Goal: Communication & Community: Answer question/provide support

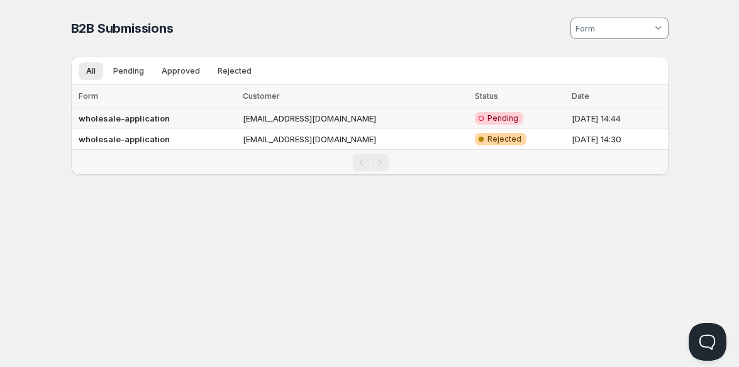
click at [284, 121] on td "mr6dhrsf92@privaterelay.appleid.com" at bounding box center [354, 118] width 231 height 21
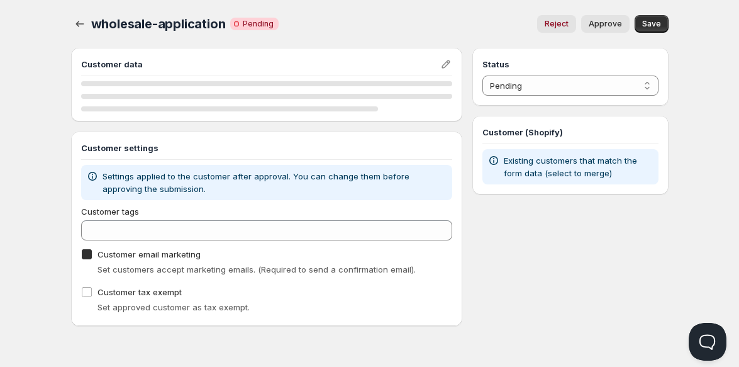
checkbox input "true"
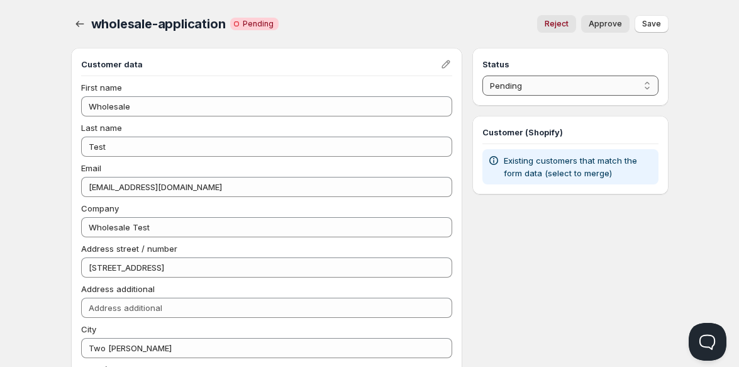
click at [589, 80] on select "Pending Approved Rejected Ignored Spam" at bounding box center [569, 85] width 175 height 20
select select "1"
click at [482, 75] on select "Pending Approved Rejected Ignored Spam" at bounding box center [569, 85] width 175 height 20
click at [606, 25] on span "Approve" at bounding box center [605, 24] width 33 height 10
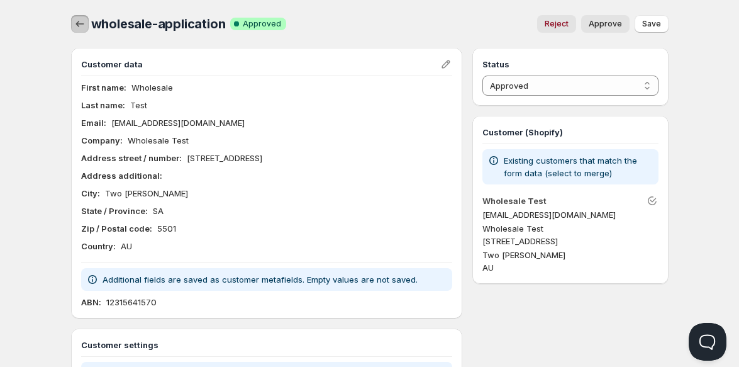
click at [83, 23] on icon "button" at bounding box center [80, 24] width 13 height 13
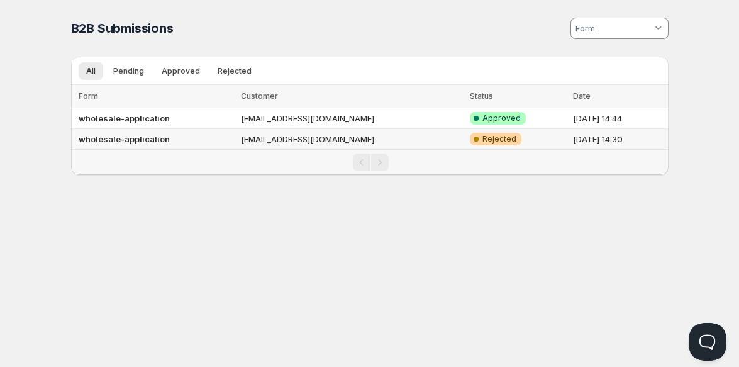
click at [134, 140] on b "wholesale-application" at bounding box center [124, 139] width 91 height 10
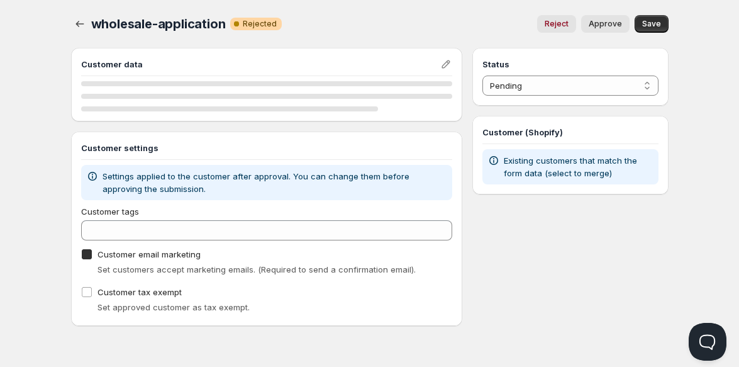
checkbox input "true"
select select "2"
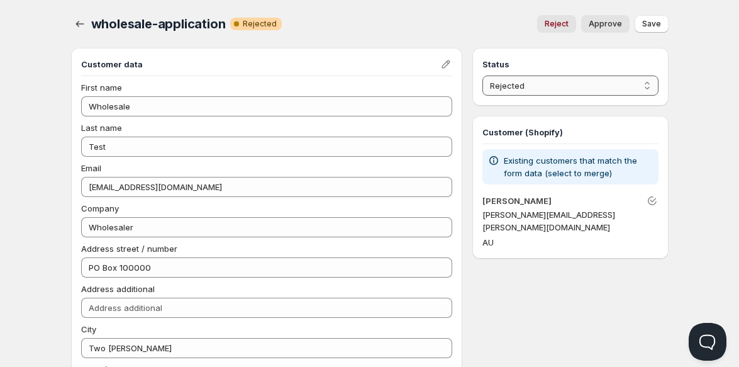
click at [608, 89] on select "Pending Approved Rejected Ignored Spam" at bounding box center [569, 85] width 175 height 20
click at [607, 80] on select "Pending Approved Rejected Ignored Spam" at bounding box center [569, 85] width 175 height 20
click at [81, 25] on icon "button" at bounding box center [80, 24] width 13 height 13
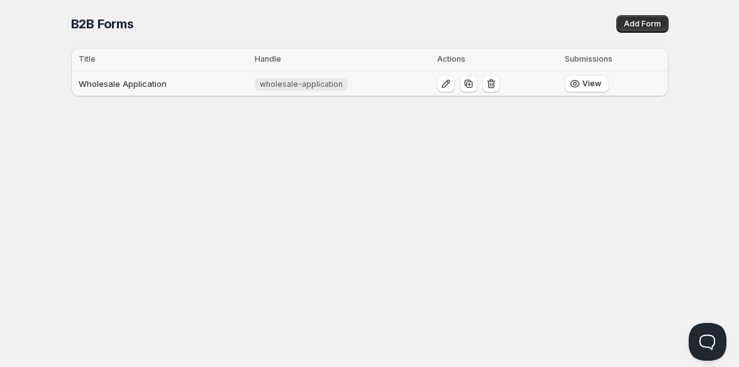
click at [116, 87] on td "Wholesale Application" at bounding box center [161, 84] width 180 height 26
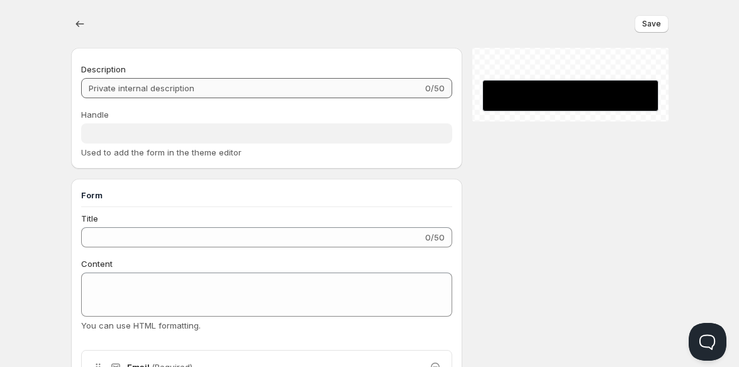
type input "Wholesale Application"
type input "wholesale-application"
type input "Wholesale Application"
type input "Submit"
radio input "true"
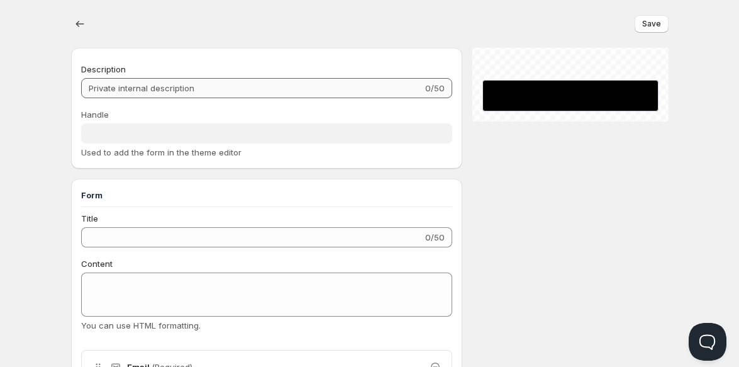
checkbox input "true"
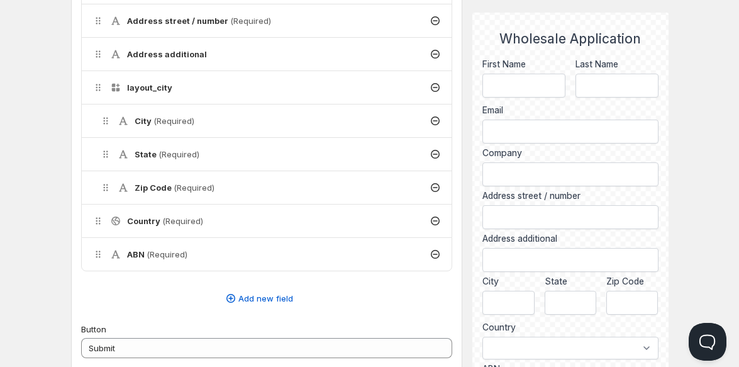
scroll to position [503, 0]
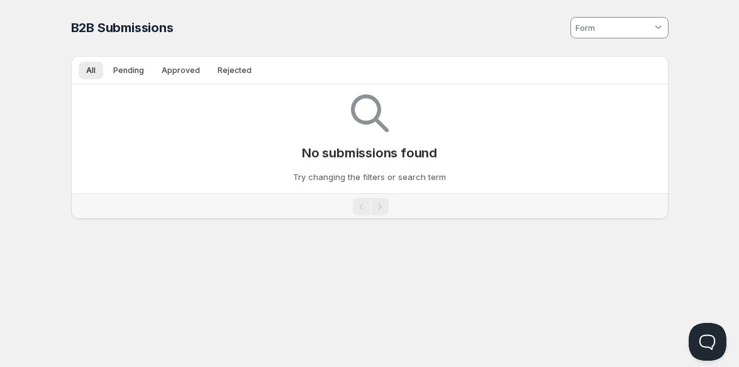
scroll to position [1, 0]
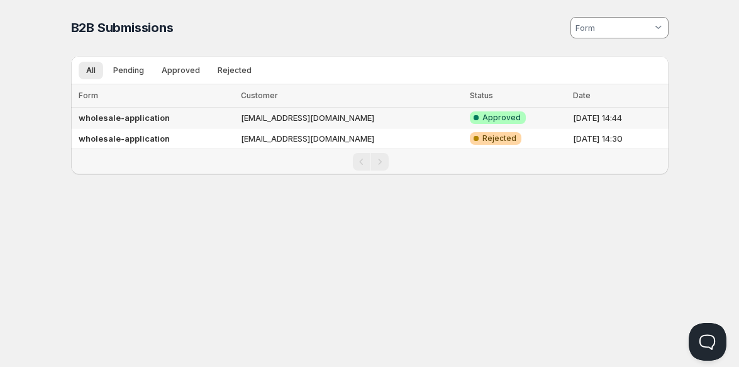
click at [287, 114] on td "mr6dhrsf92@privaterelay.appleid.com" at bounding box center [351, 118] width 229 height 21
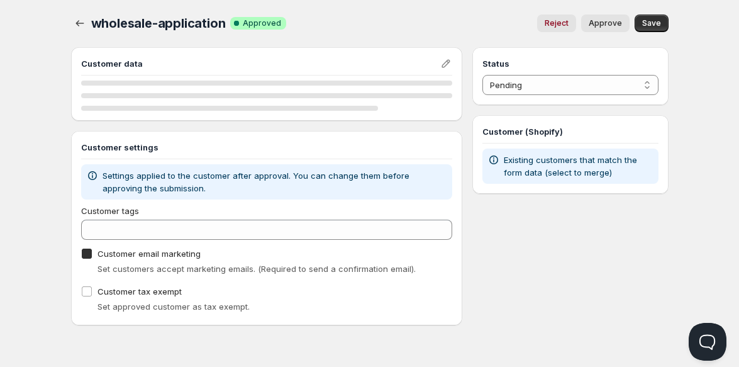
checkbox input "true"
select select "1"
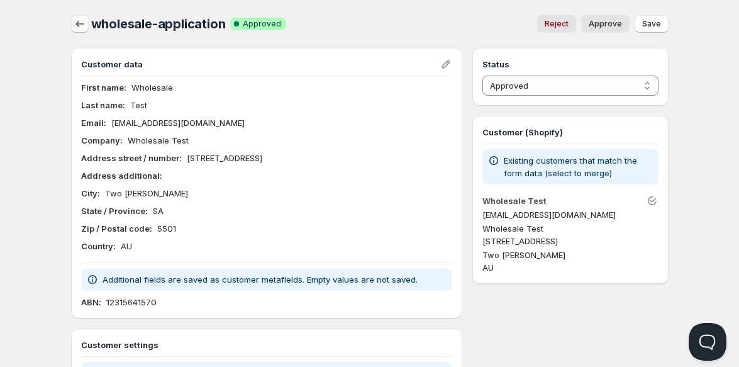
click at [86, 25] on button "button" at bounding box center [80, 24] width 18 height 18
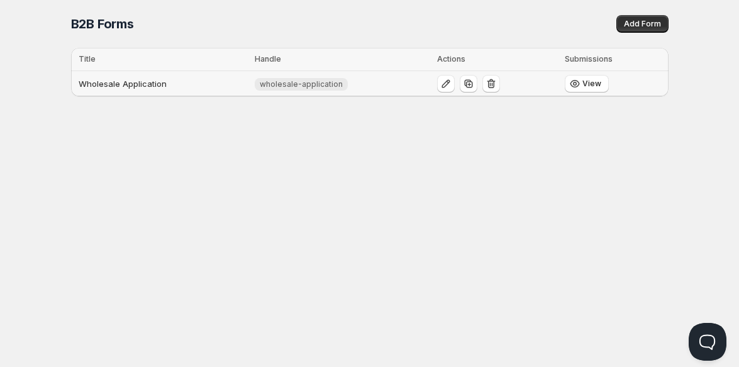
click at [147, 80] on td "Wholesale Application" at bounding box center [161, 84] width 180 height 26
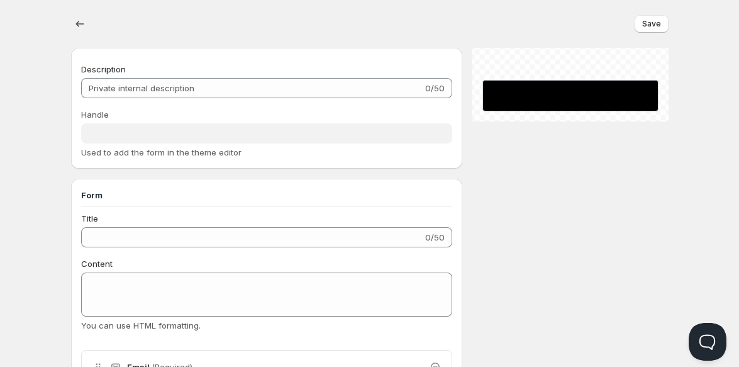
type input "Wholesale Application"
type input "wholesale-application"
type input "Wholesale Application"
type input "Submit"
radio input "true"
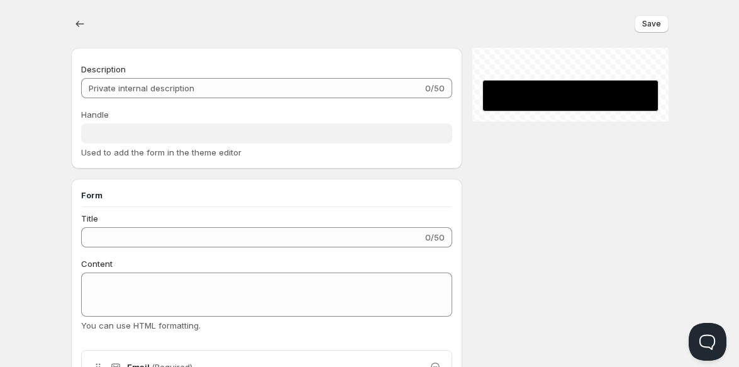
checkbox input "true"
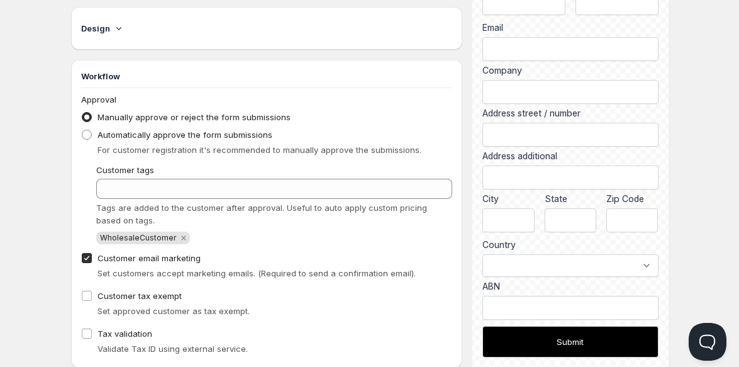
scroll to position [944, 0]
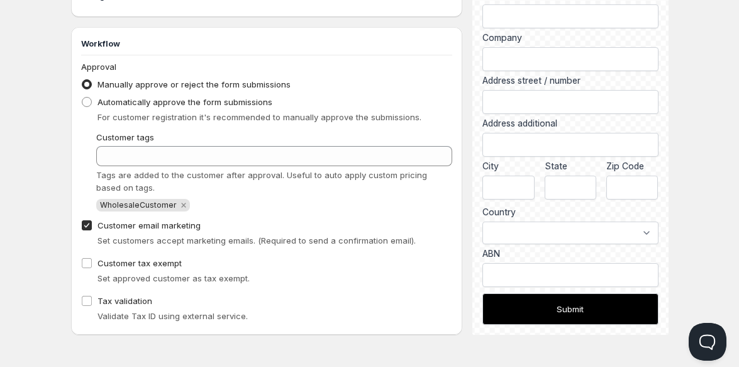
scroll to position [1, 0]
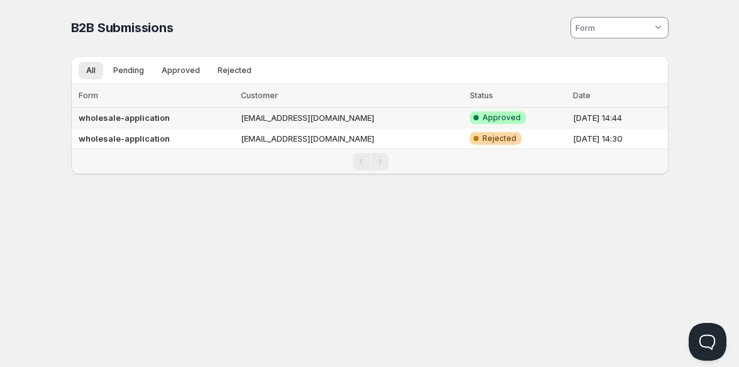
click at [162, 121] on b "wholesale-application" at bounding box center [124, 118] width 91 height 10
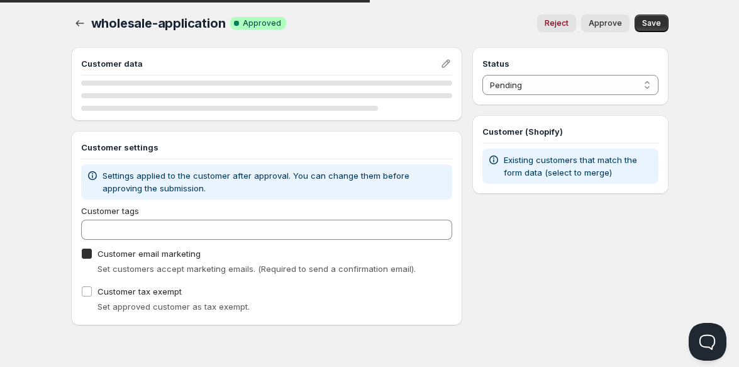
checkbox input "true"
select select "1"
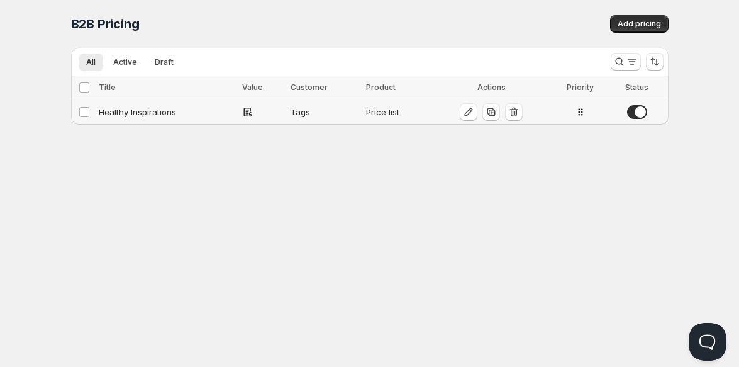
click at [156, 117] on div "Healthy Inspirations" at bounding box center [167, 112] width 136 height 13
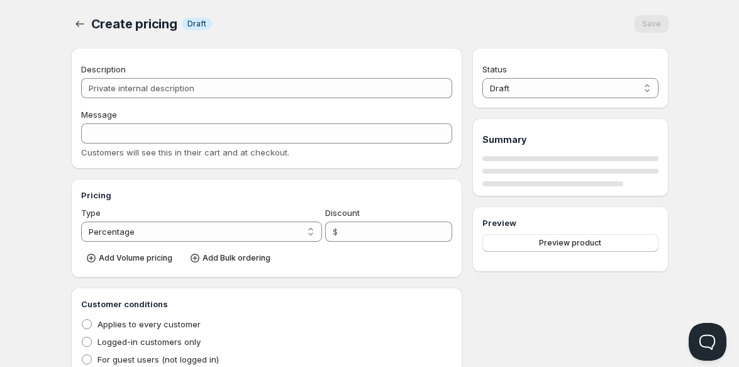
type input "Healthy Inspirations"
type input "WHOLESALE_HealthyInspirations"
radio input "true"
select select "1"
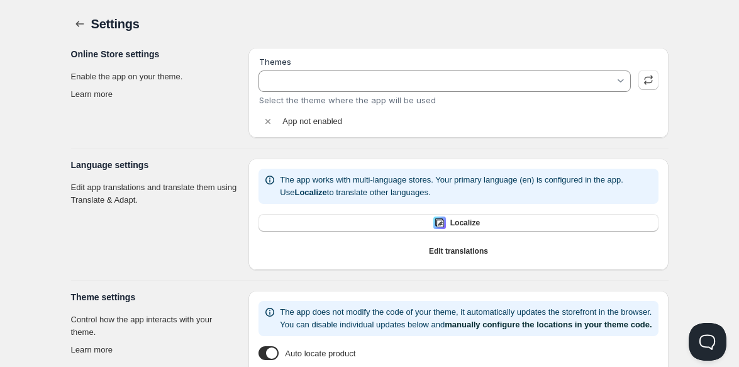
type input "NEW LOOK Working"
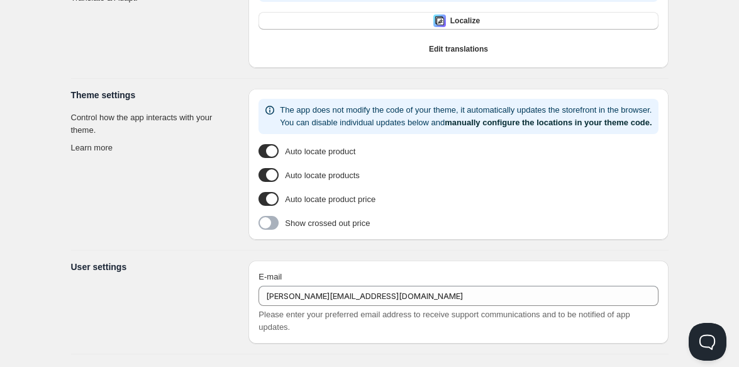
scroll to position [344, 0]
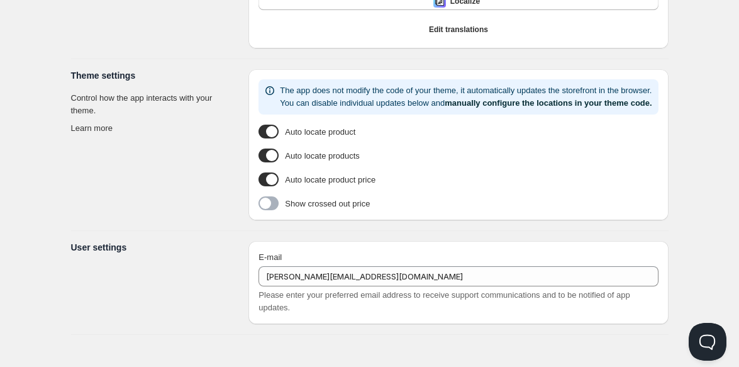
scroll to position [1, 0]
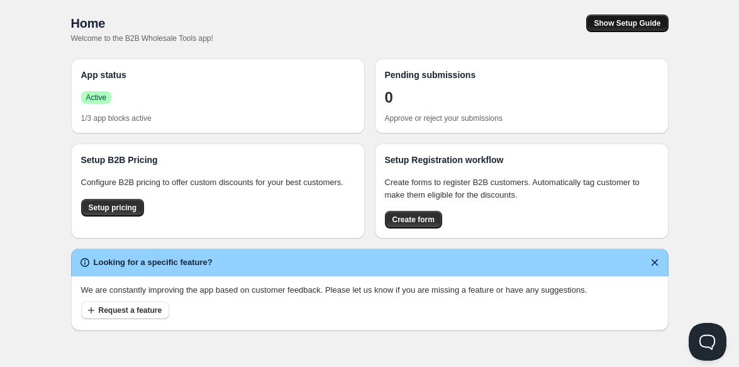
click at [629, 25] on span "Show Setup Guide" at bounding box center [627, 23] width 67 height 10
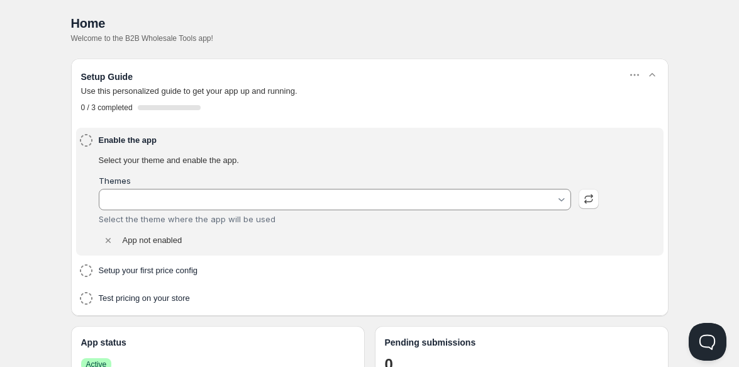
type input "NEW LOOK Working"
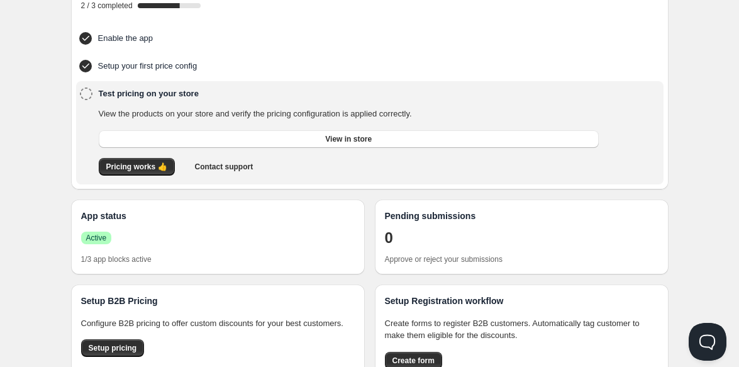
scroll to position [102, 0]
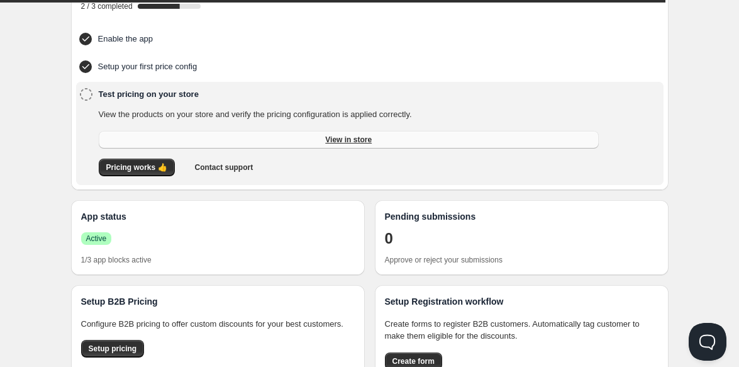
click at [348, 141] on span "View in store" at bounding box center [348, 140] width 47 height 10
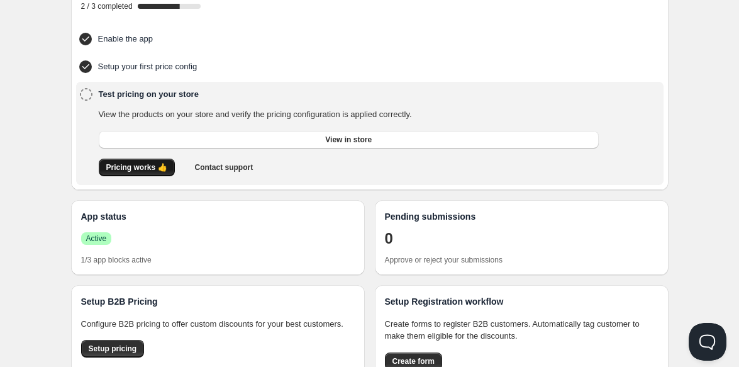
click at [141, 166] on span "Pricing works 👍" at bounding box center [136, 167] width 61 height 10
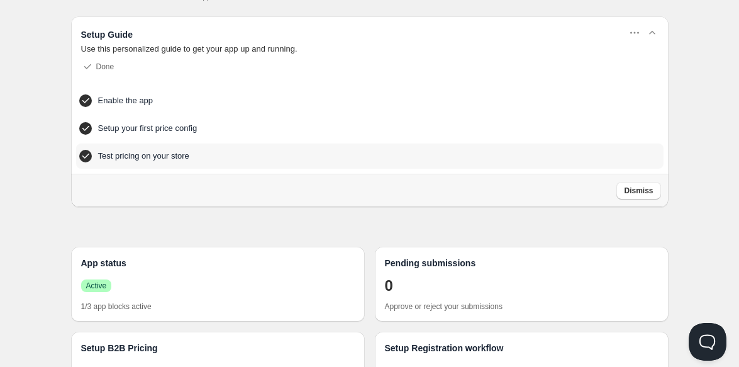
scroll to position [0, 0]
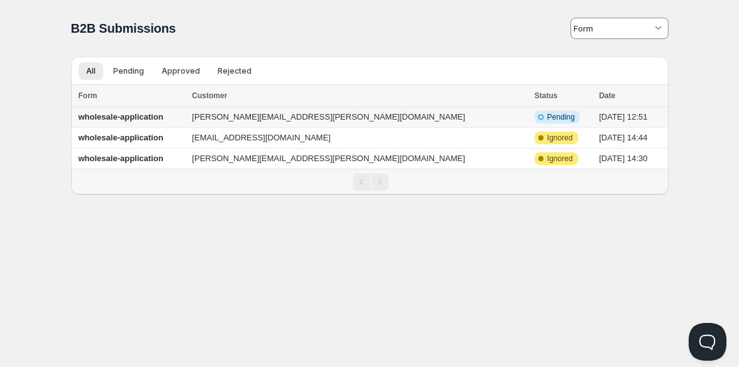
click at [143, 118] on b "wholesale-application" at bounding box center [121, 116] width 85 height 9
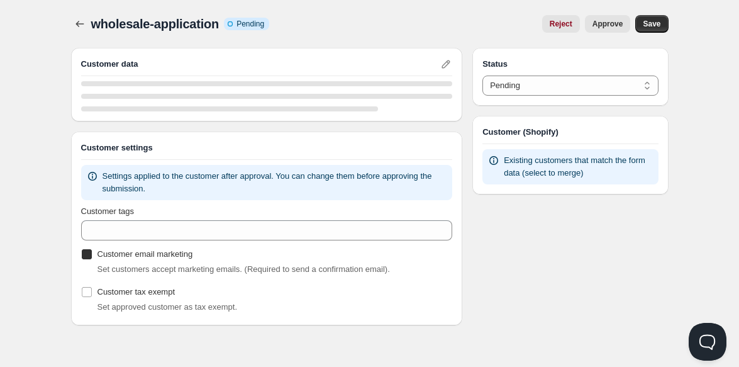
checkbox input "true"
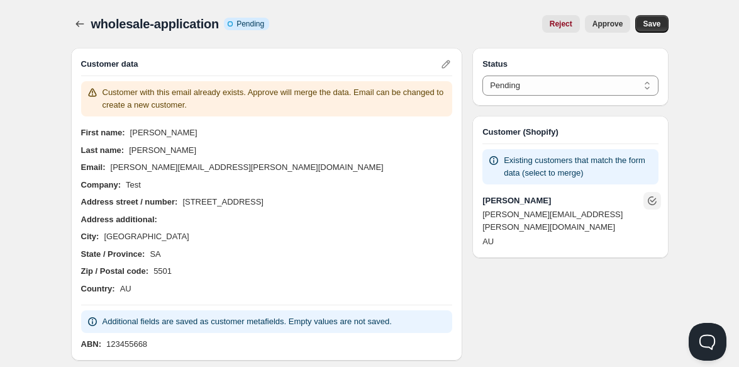
click at [654, 201] on icon "Unlink" at bounding box center [652, 200] width 13 height 13
click at [648, 197] on icon "Unlink" at bounding box center [652, 200] width 9 height 9
click at [603, 25] on span "Approve" at bounding box center [607, 24] width 31 height 10
select select "1"
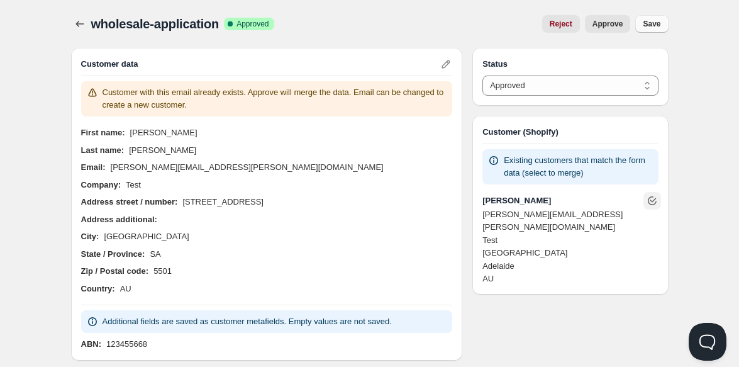
click at [652, 25] on span "Save" at bounding box center [652, 24] width 18 height 10
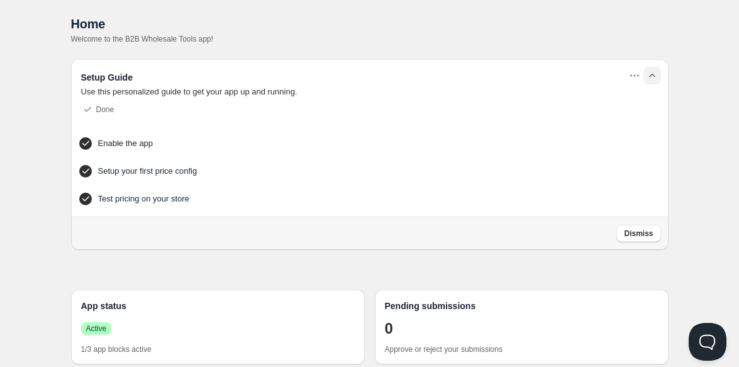
click at [655, 74] on icon "button" at bounding box center [652, 75] width 13 height 13
click at [152, 195] on h4 "Test pricing on your store" at bounding box center [350, 198] width 504 height 13
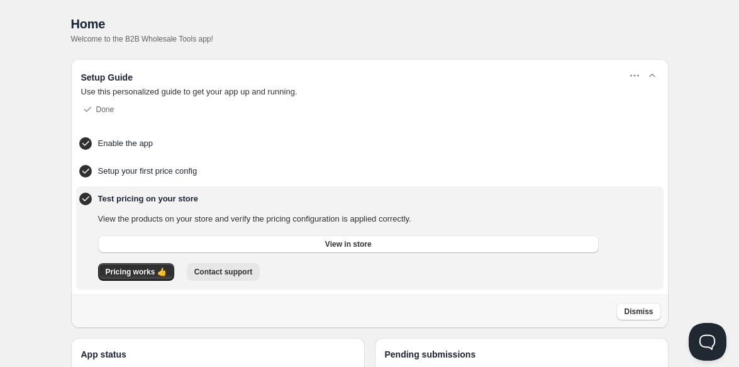
click at [215, 272] on span "Contact support" at bounding box center [223, 272] width 58 height 10
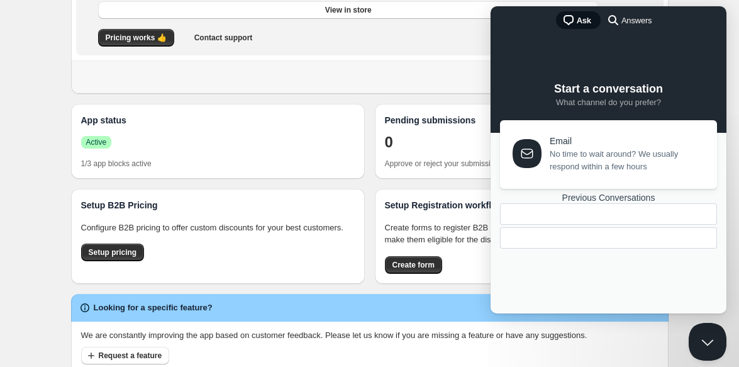
scroll to position [274, 0]
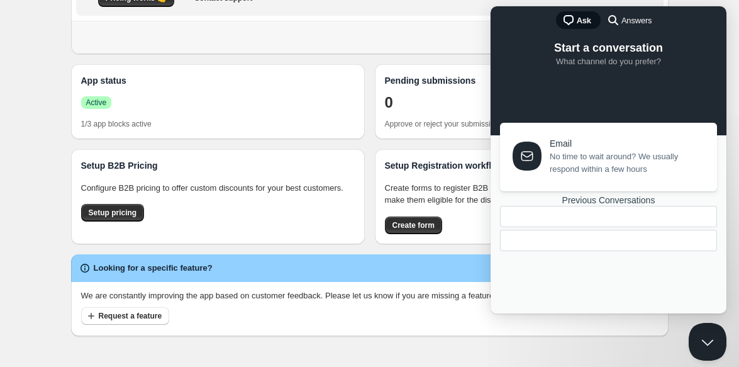
click at [554, 251] on div at bounding box center [608, 240] width 217 height 21
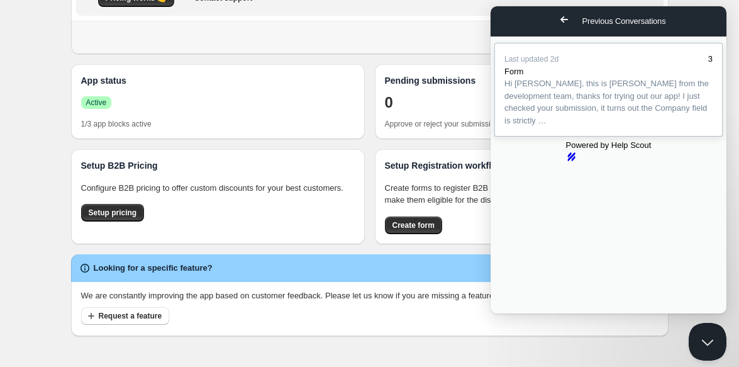
click at [573, 126] on span "Hi Sarah, this is Michael from the development team, thanks for trying out our …" at bounding box center [608, 101] width 208 height 49
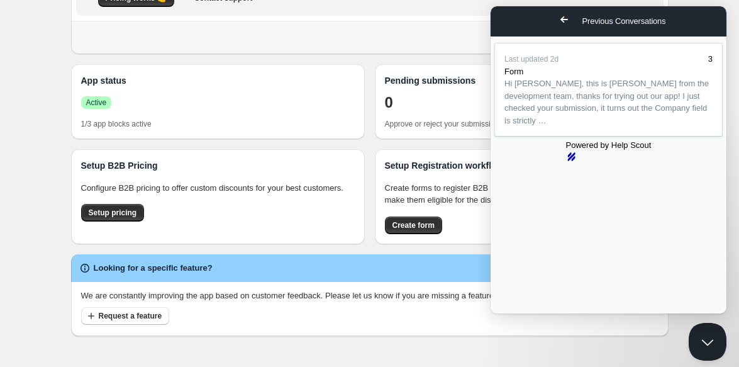
type textarea "Hi MIchael, thanks, the form is now working and I have approved the submission.…"
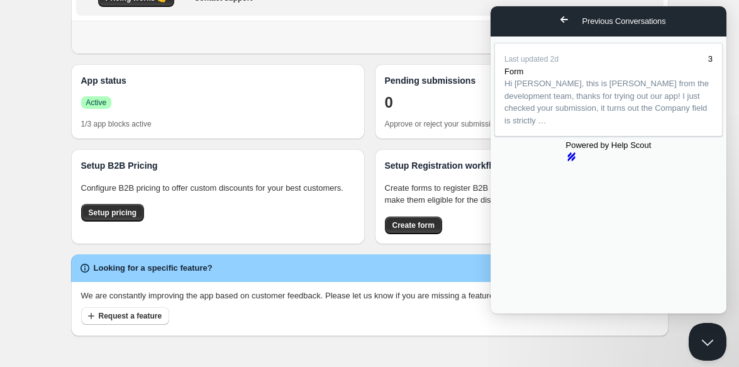
type textarea "Hi MIchael, thanks, the form is now working and I have approved the submission.…"
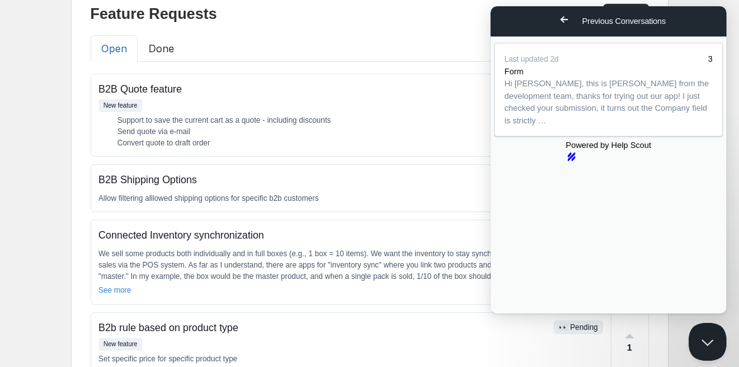
scroll to position [274, 0]
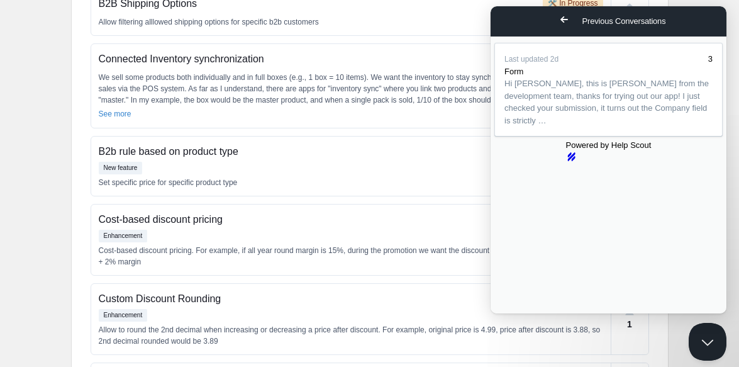
click at [514, 314] on button "Close" at bounding box center [502, 322] width 23 height 16
click at [557, 20] on span "Go back" at bounding box center [564, 19] width 15 height 15
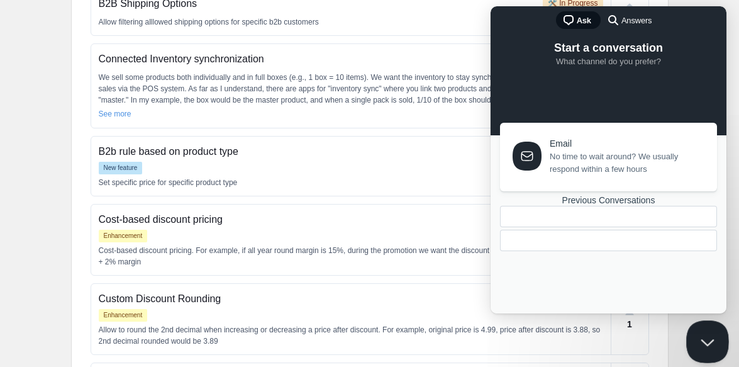
click at [706, 348] on button "Close Beacon popover" at bounding box center [705, 339] width 38 height 38
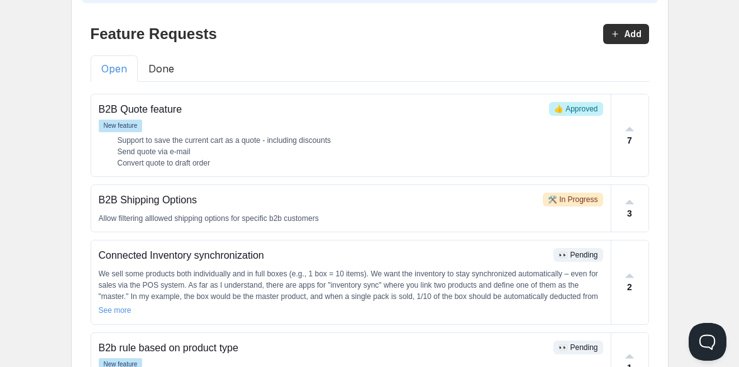
scroll to position [44, 0]
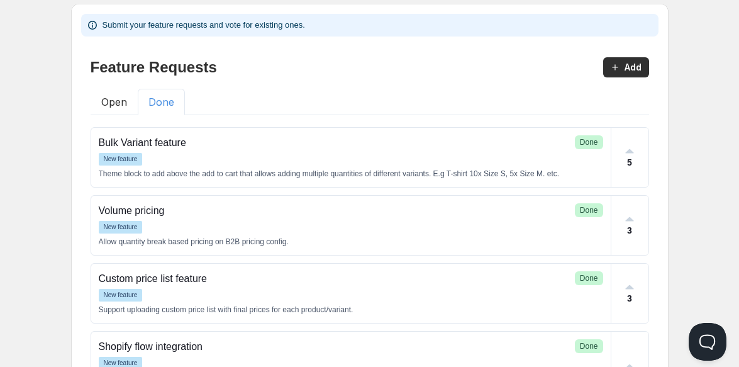
click at [173, 106] on button "Done" at bounding box center [161, 102] width 47 height 26
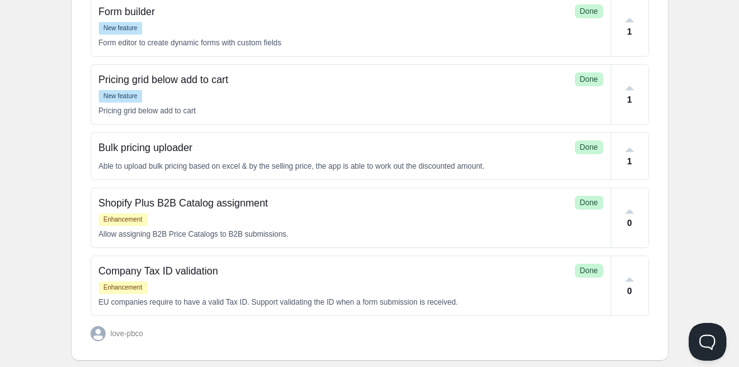
scroll to position [495, 0]
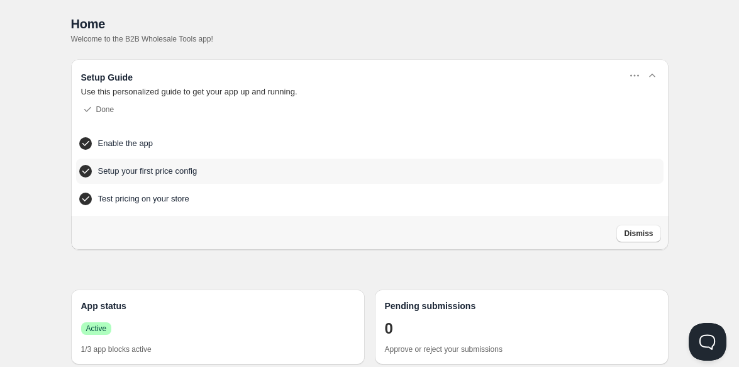
click at [160, 174] on h4 "Setup your first price config" at bounding box center [350, 171] width 504 height 13
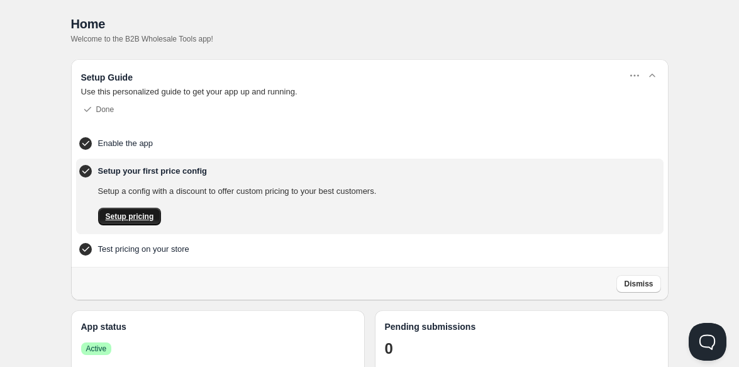
click at [135, 211] on span "Setup pricing" at bounding box center [130, 216] width 48 height 10
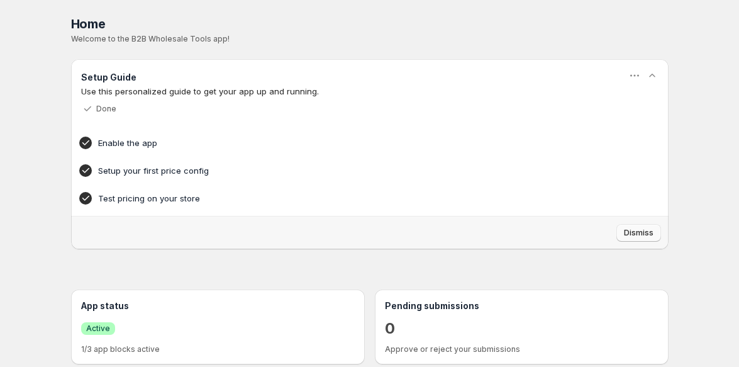
click at [631, 237] on span "Dismiss" at bounding box center [639, 233] width 30 height 10
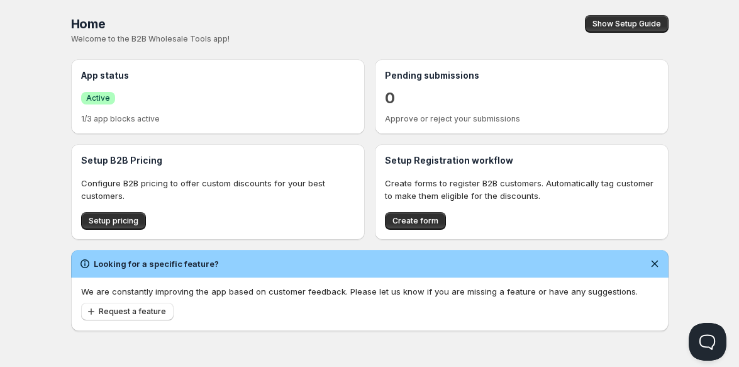
click at [147, 104] on div "Success Active" at bounding box center [218, 98] width 274 height 22
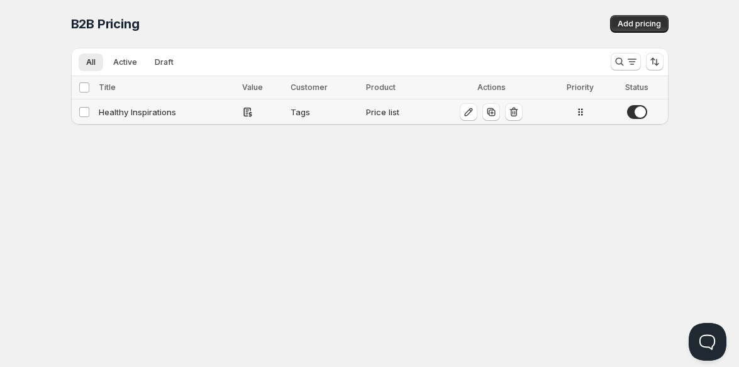
click at [313, 113] on div "Tags" at bounding box center [325, 112] width 68 height 13
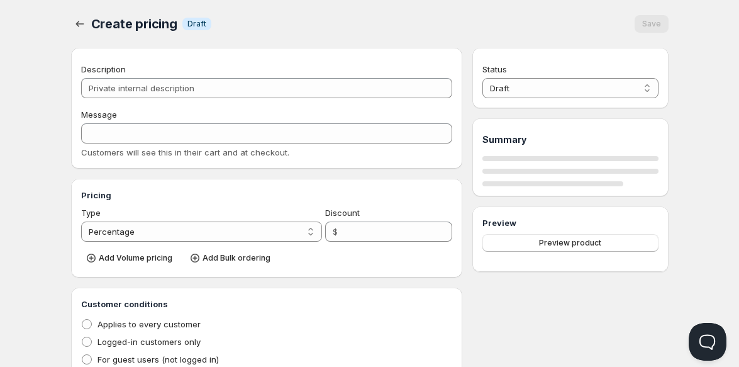
type input "Healthy Inspirations"
type input "WHOLESALE_HealthyInspirations"
radio input "true"
select select "1"
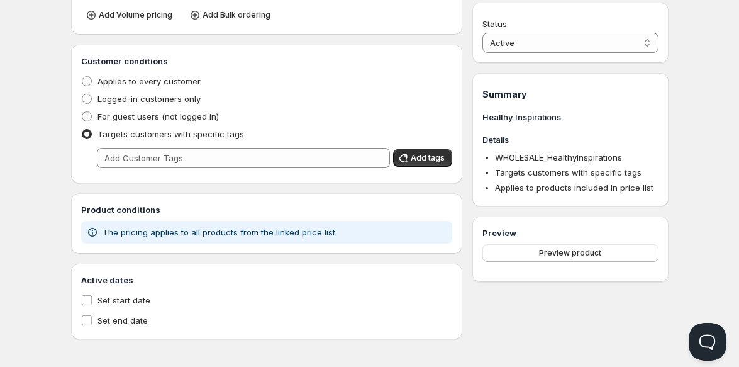
scroll to position [262, 0]
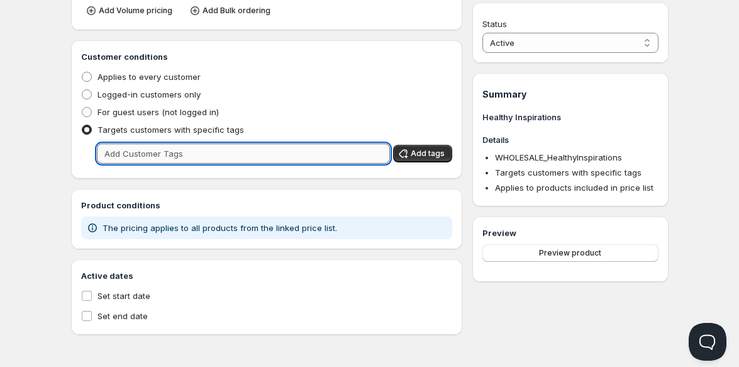
click at [203, 153] on input "text" at bounding box center [244, 153] width 294 height 20
type input "HealthyInspirations"
click at [434, 155] on span "Add tags" at bounding box center [428, 153] width 34 height 10
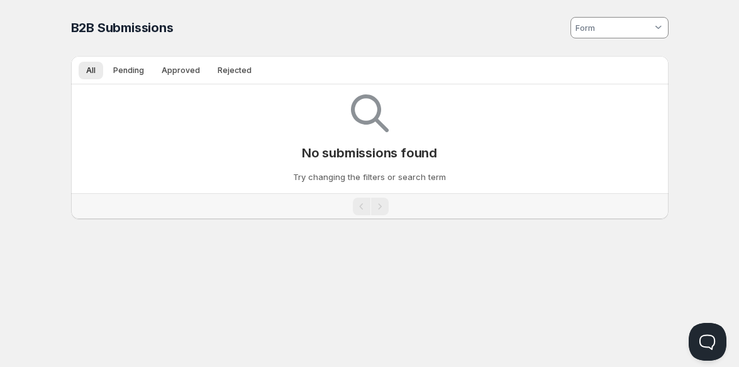
scroll to position [1, 0]
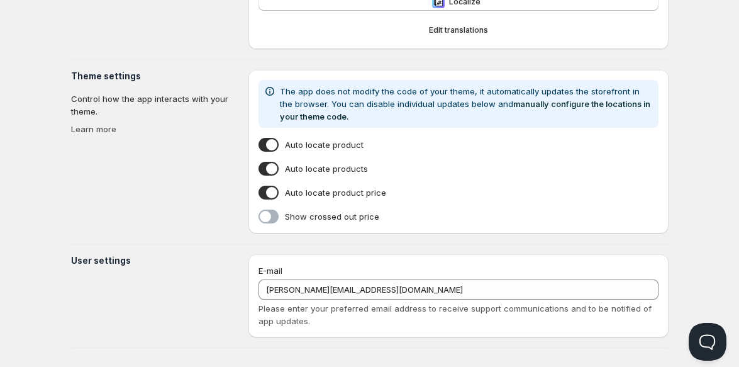
type input "NEW LOOK Working"
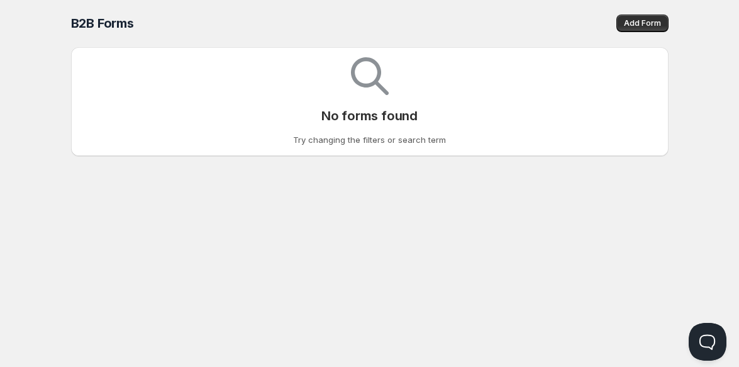
scroll to position [1, 0]
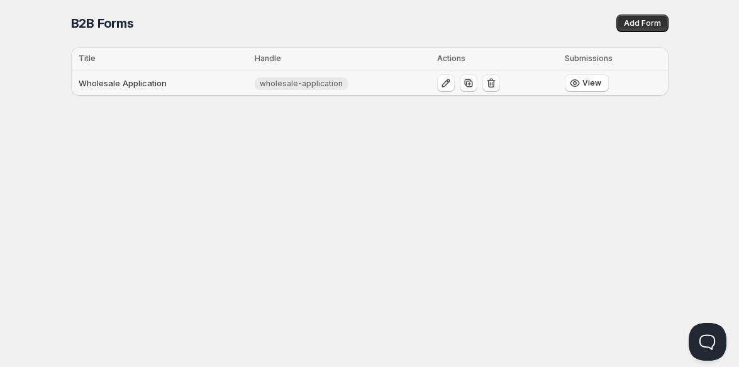
click at [140, 82] on td "Wholesale Application" at bounding box center [161, 83] width 180 height 26
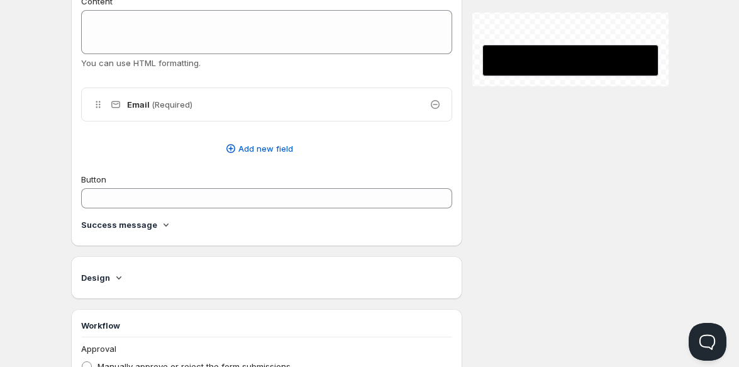
type input "Wholesale Application"
type input "wholesale-application"
type input "Wholesale Application"
type input "Submit"
radio input "true"
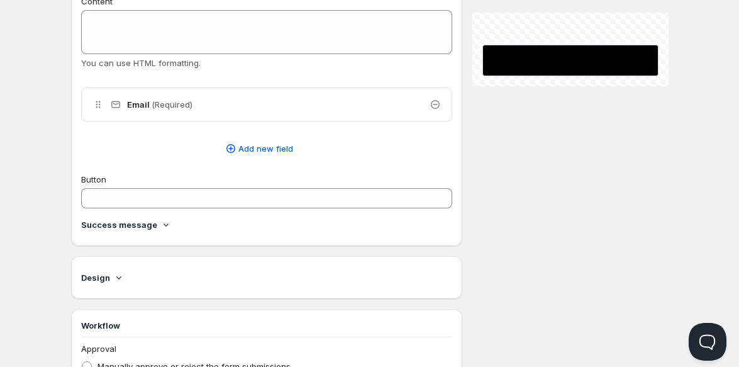
checkbox input "true"
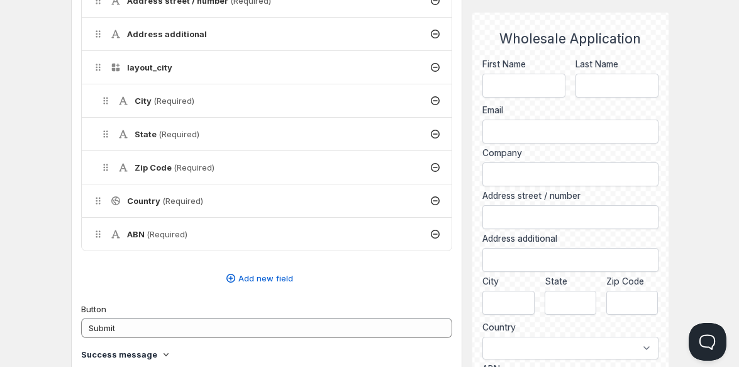
scroll to position [944, 0]
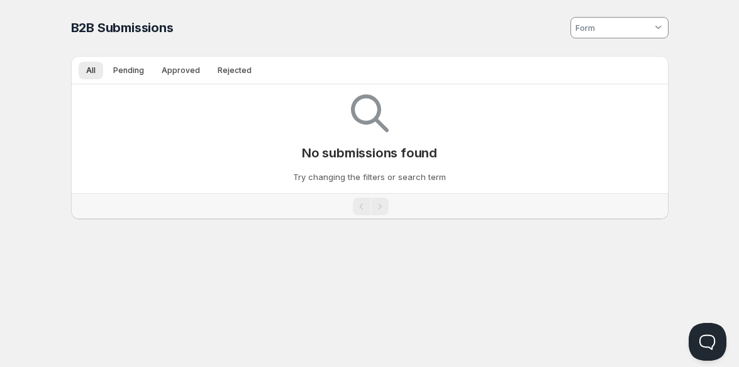
scroll to position [1, 0]
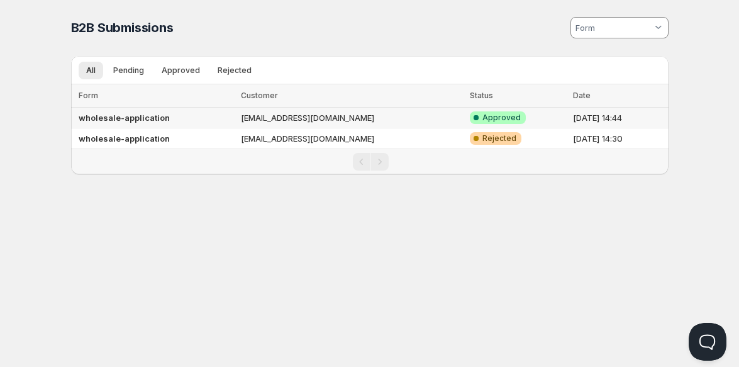
click at [143, 119] on b "wholesale-application" at bounding box center [124, 118] width 91 height 10
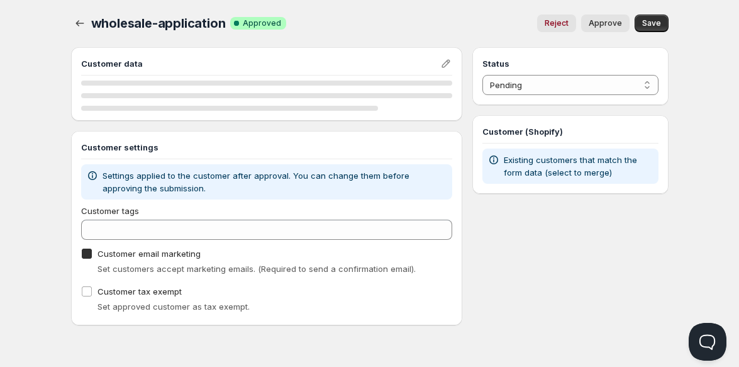
checkbox input "true"
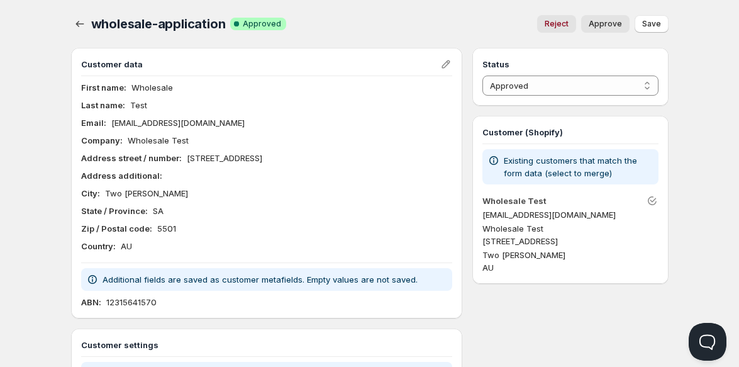
click at [217, 123] on p "mr6dhrsf92@privaterelay.appleid.com" at bounding box center [177, 122] width 133 height 13
copy p "mr6dhrsf92@privaterelay.appleid.com"
click at [561, 18] on button "Reject" at bounding box center [556, 24] width 39 height 18
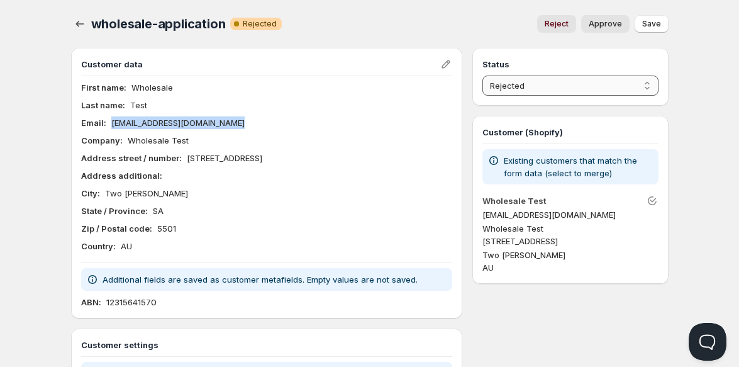
click at [635, 81] on select "Pending Approved Rejected Ignored Spam" at bounding box center [569, 85] width 175 height 20
select select "3"
click at [482, 75] on select "Pending Approved Rejected Ignored Spam" at bounding box center [569, 85] width 175 height 20
click at [646, 26] on span "Save" at bounding box center [651, 24] width 19 height 10
click at [75, 26] on icon "button" at bounding box center [80, 24] width 13 height 13
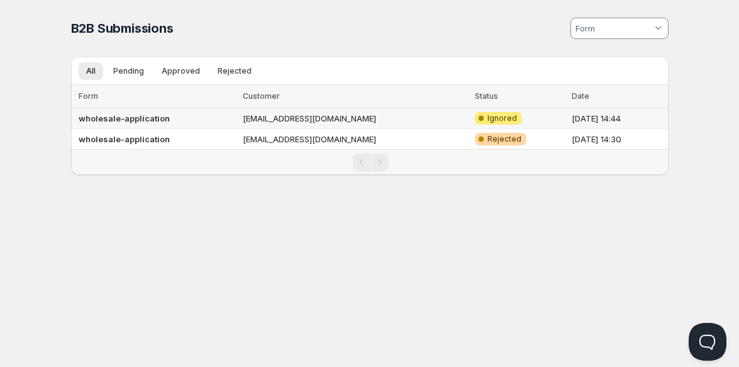
click at [150, 121] on b "wholesale-application" at bounding box center [124, 118] width 91 height 10
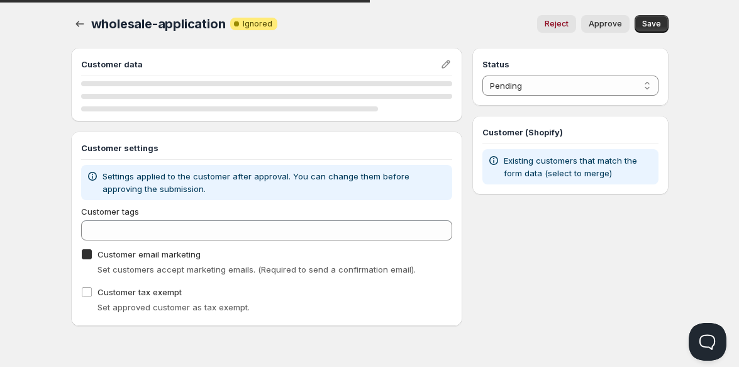
checkbox input "true"
select select "3"
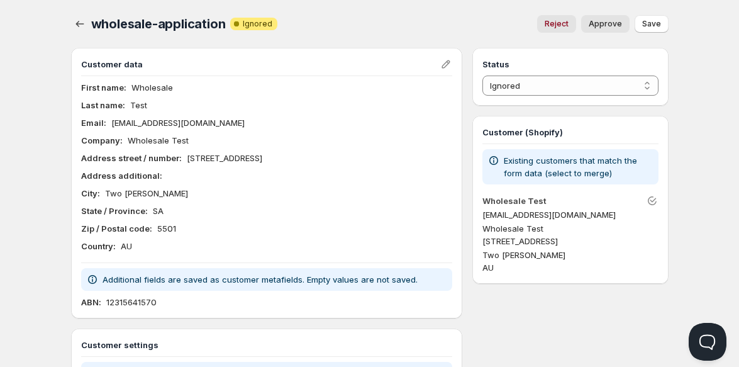
click at [497, 0] on span "Online" at bounding box center [369, 9] width 731 height 18
click at [528, 62] on h3 "Status" at bounding box center [569, 64] width 175 height 13
click at [528, 75] on select "Pending Approved Rejected Ignored Spam" at bounding box center [569, 85] width 175 height 20
click at [79, 30] on button "button" at bounding box center [80, 24] width 18 height 18
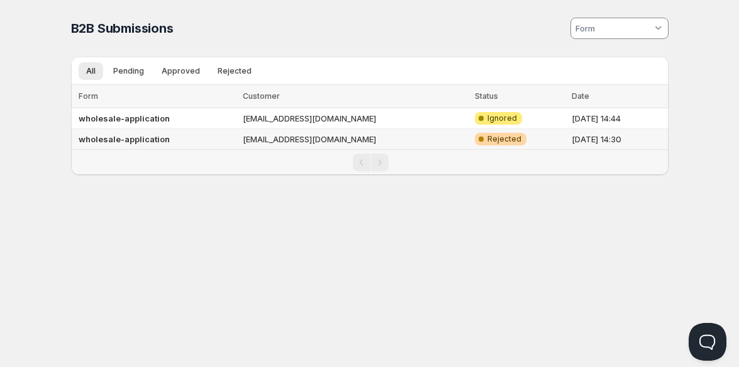
click at [290, 135] on td "mr6dhrsf92@privaterelay.appleid.com" at bounding box center [354, 139] width 231 height 21
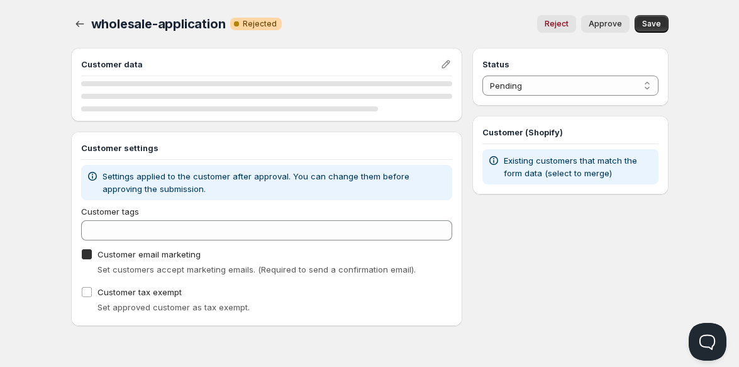
checkbox input "true"
select select "2"
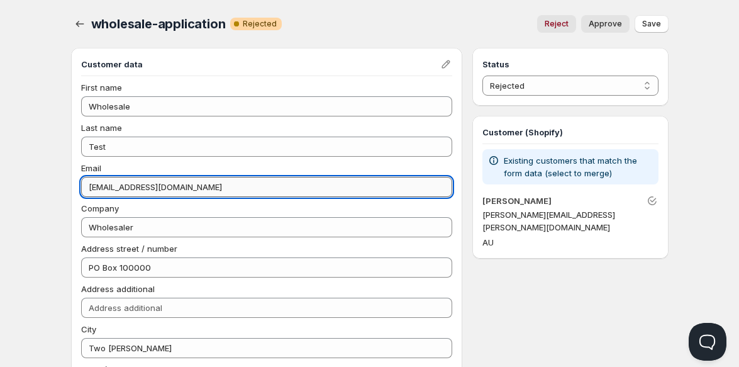
click at [259, 192] on input "mr6dhrsf92@privaterelay.appleid.com" at bounding box center [267, 187] width 372 height 20
click at [260, 192] on input "mr6dhrsf92@privaterelay.appleid.com" at bounding box center [267, 187] width 372 height 20
type input "sarah.andary@icloud.com"
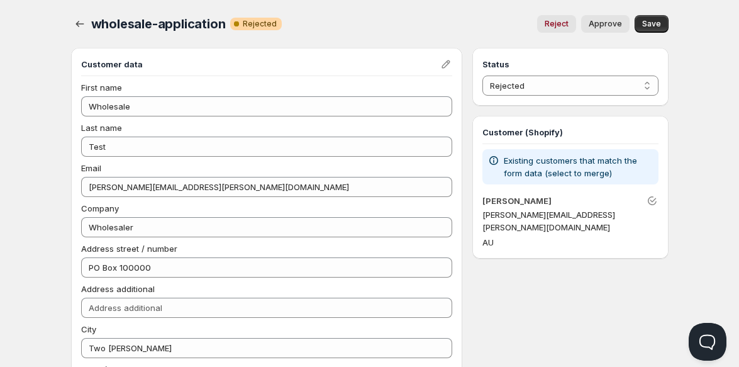
click at [475, 25] on div "Reject Approve" at bounding box center [460, 24] width 337 height 18
click at [517, 72] on div "Status Pending Approved Rejected Ignored Spam Rejected" at bounding box center [569, 77] width 175 height 38
click at [517, 79] on select "Pending Approved Rejected Ignored Spam" at bounding box center [569, 85] width 175 height 20
click at [482, 75] on select "Pending Approved Rejected Ignored Spam" at bounding box center [569, 85] width 175 height 20
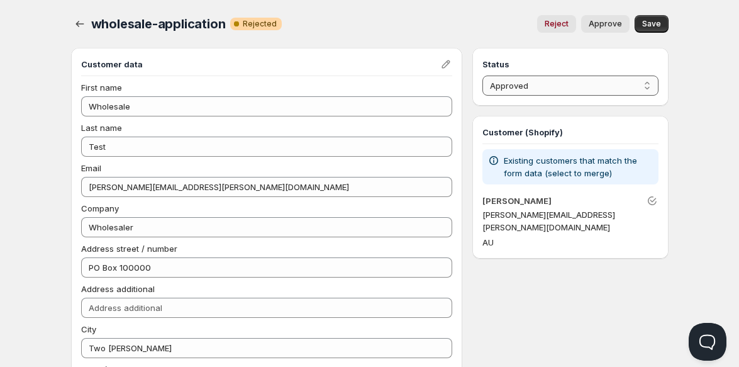
click at [474, 30] on div "Reject Approve" at bounding box center [460, 24] width 337 height 18
click at [559, 27] on span "Reject" at bounding box center [557, 24] width 24 height 10
select select "2"
click at [84, 18] on icon "button" at bounding box center [80, 24] width 13 height 13
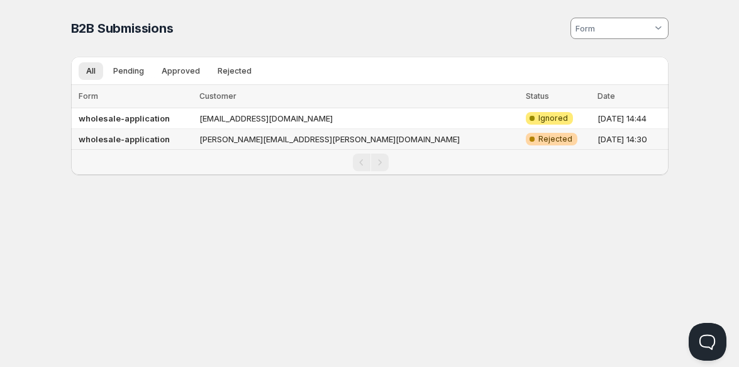
click at [130, 137] on b "wholesale-application" at bounding box center [124, 139] width 91 height 10
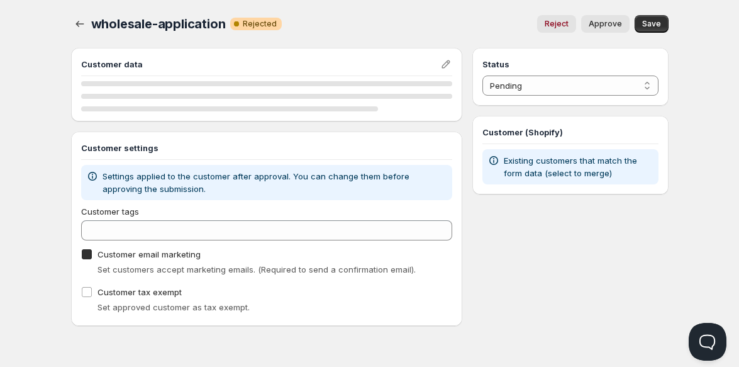
checkbox input "true"
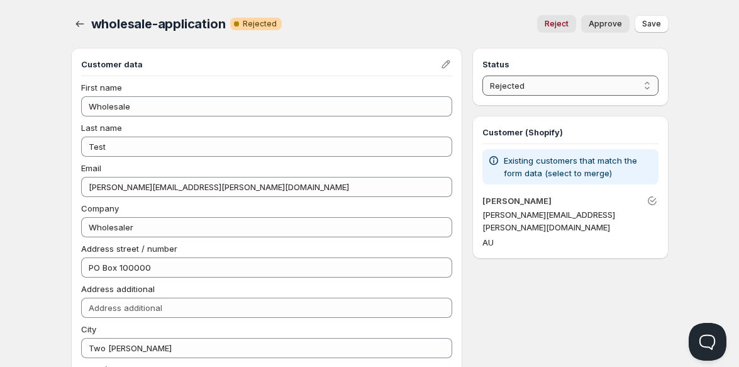
click at [553, 79] on select "Pending Approved Rejected Ignored Spam" at bounding box center [569, 85] width 175 height 20
select select "3"
click at [482, 75] on select "Pending Approved Rejected Ignored Spam" at bounding box center [569, 85] width 175 height 20
click at [657, 20] on span "Save" at bounding box center [651, 24] width 19 height 10
click at [84, 25] on icon "button" at bounding box center [80, 24] width 13 height 13
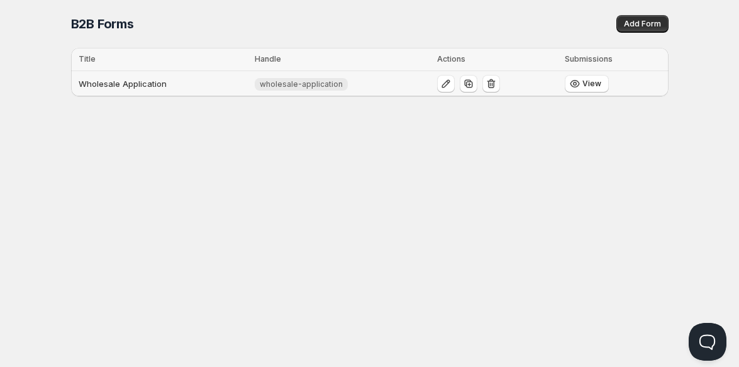
click at [157, 84] on td "Wholesale Application" at bounding box center [161, 84] width 180 height 26
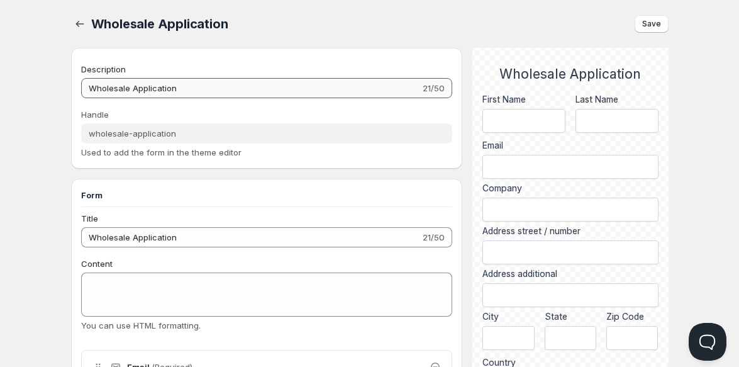
type input "Wholesale Application"
type input "wholesale-application"
type input "Wholesale Application"
type input "Submit"
radio input "true"
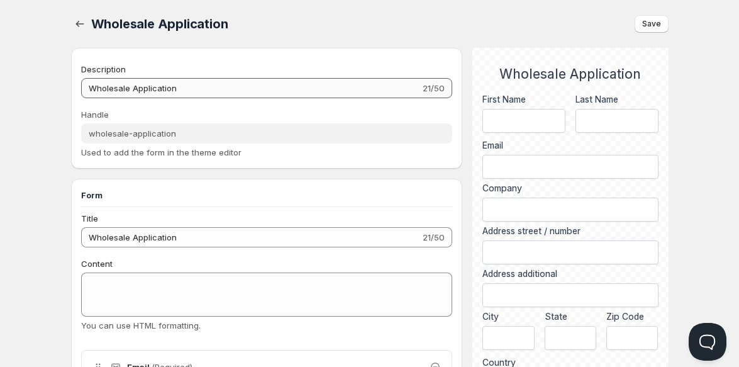
checkbox input "true"
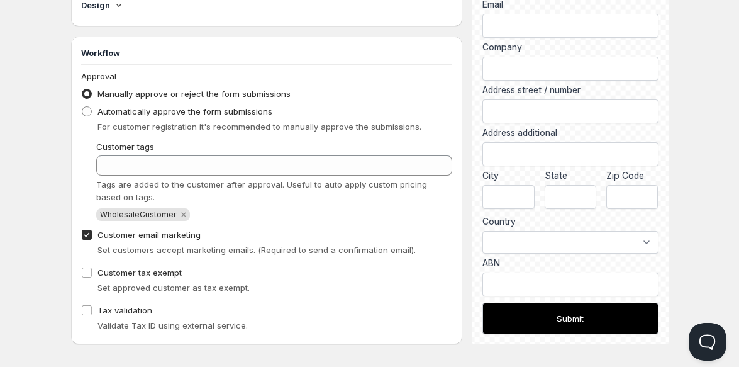
scroll to position [944, 0]
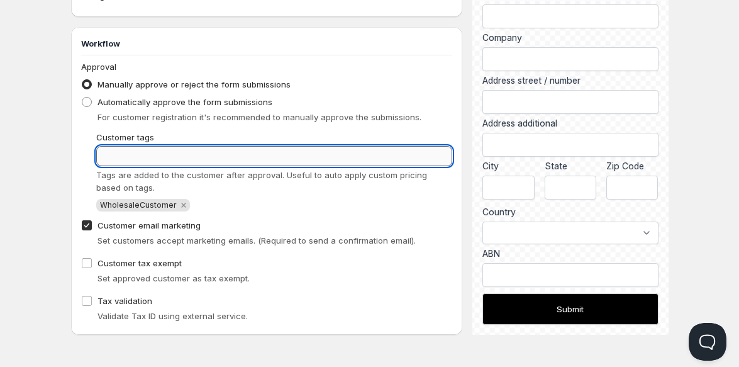
click at [228, 159] on input "Customer tags" at bounding box center [274, 156] width 357 height 20
type input "h"
type input "HealthyInspirations"
click at [286, 190] on div "Tags are added to the customer after approval. Useful to auto apply custom pric…" at bounding box center [274, 181] width 357 height 25
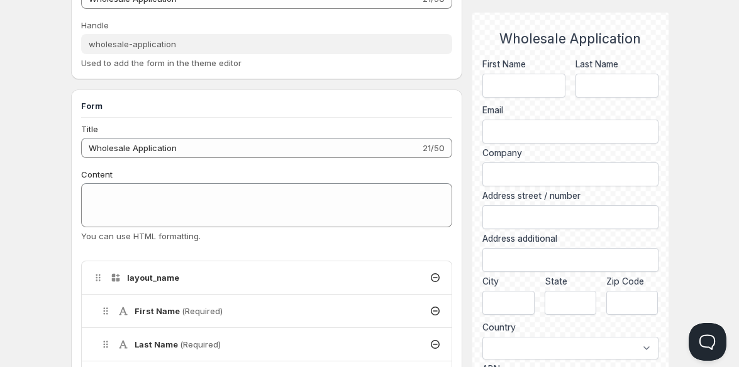
scroll to position [0, 0]
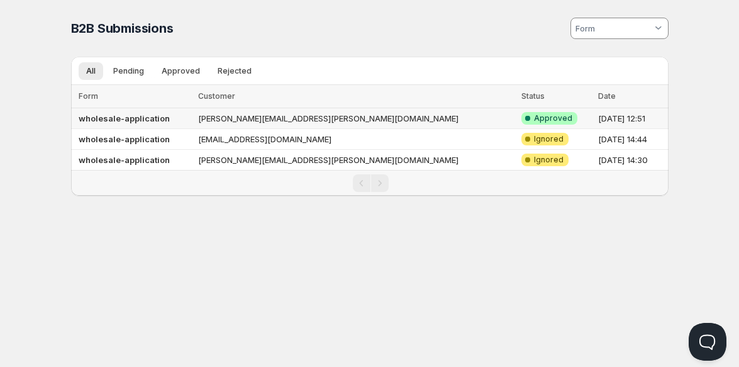
click at [153, 120] on b "wholesale-application" at bounding box center [124, 118] width 91 height 10
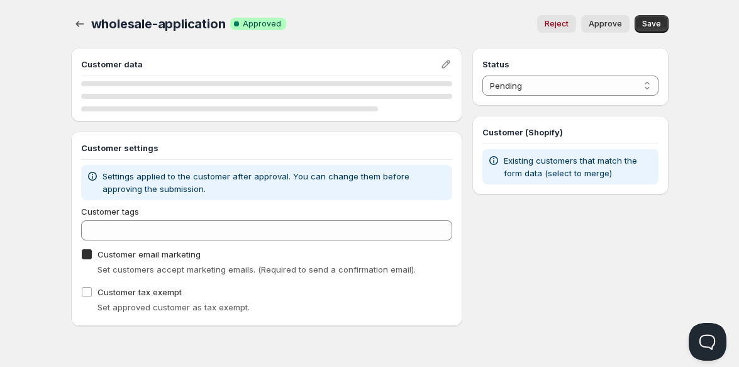
checkbox input "true"
select select "1"
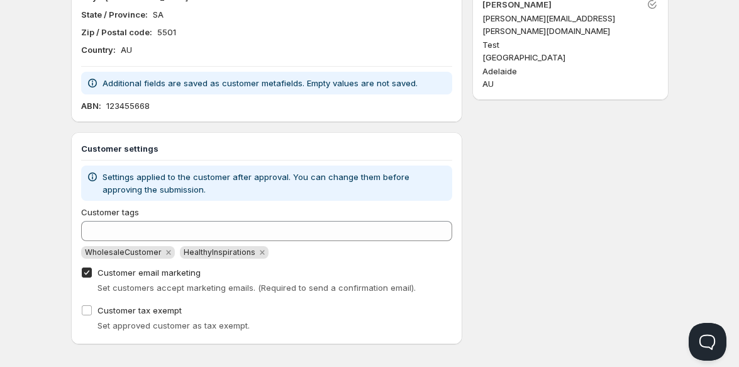
scroll to position [206, 0]
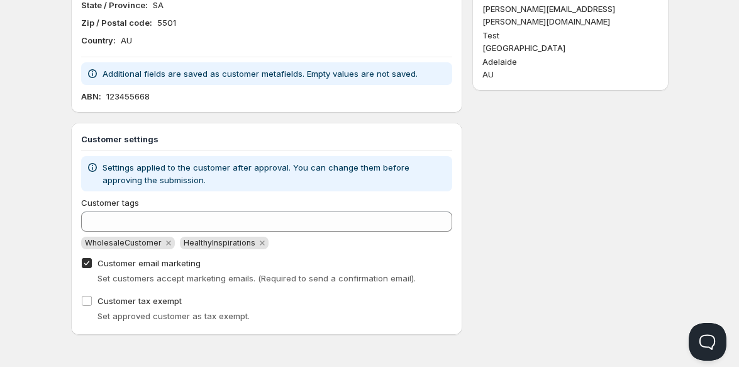
click at [236, 245] on span "HealthyInspirations" at bounding box center [220, 242] width 72 height 9
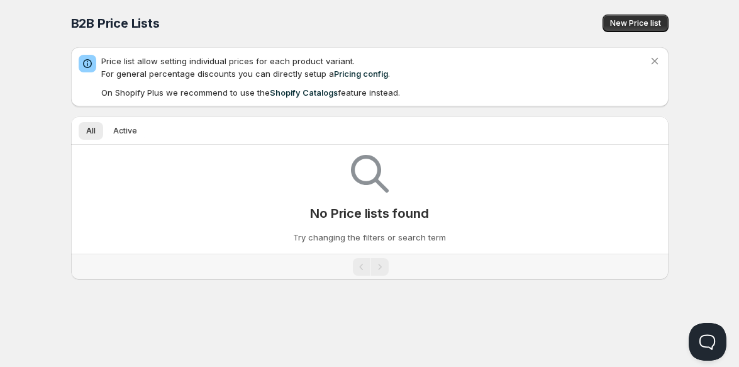
scroll to position [1, 0]
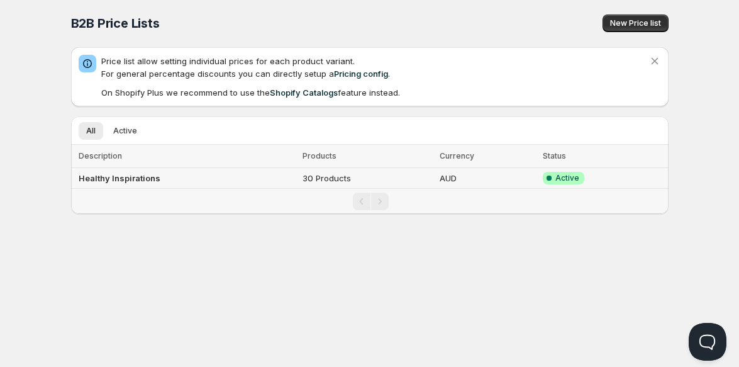
click at [144, 182] on b "Healthy Inspirations" at bounding box center [120, 178] width 82 height 10
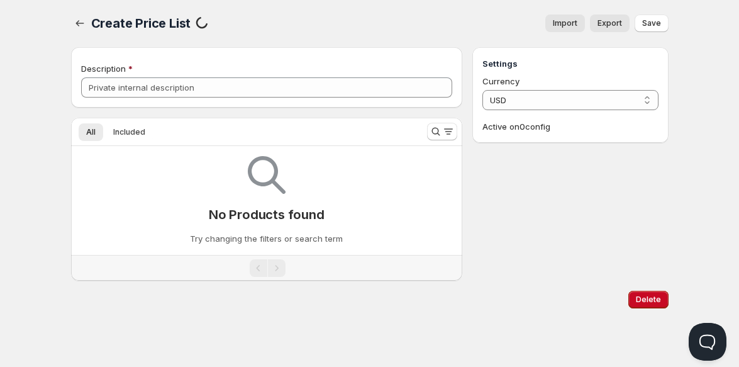
type input "Healthy Inspirations"
select select "AUD"
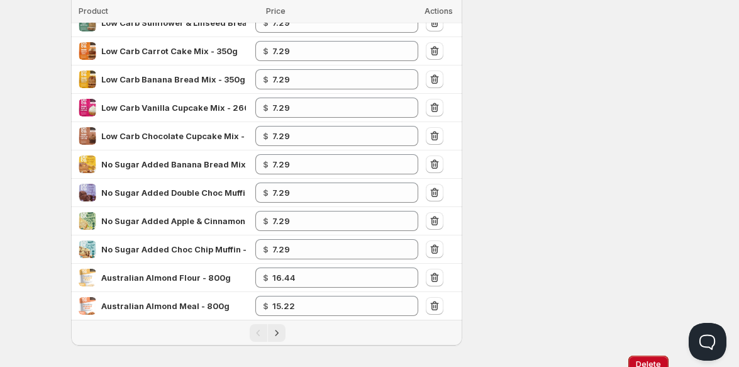
scroll to position [464, 0]
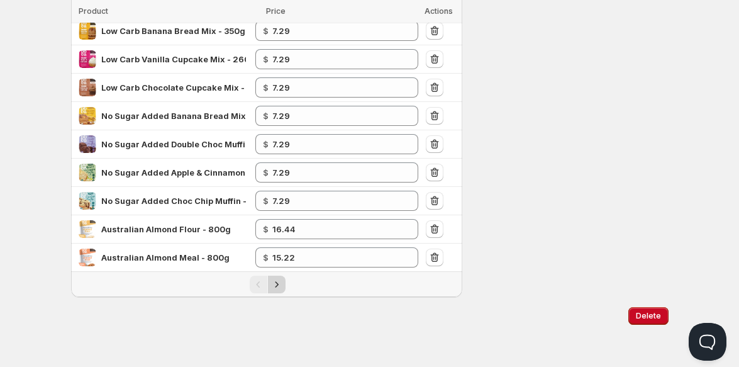
click at [282, 285] on icon "Next" at bounding box center [276, 284] width 13 height 13
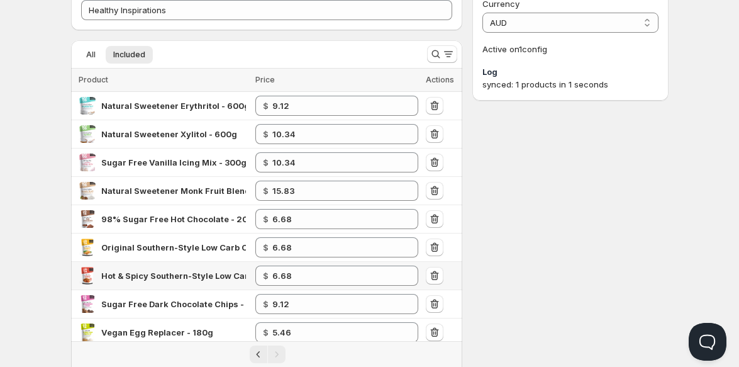
scroll to position [181, 0]
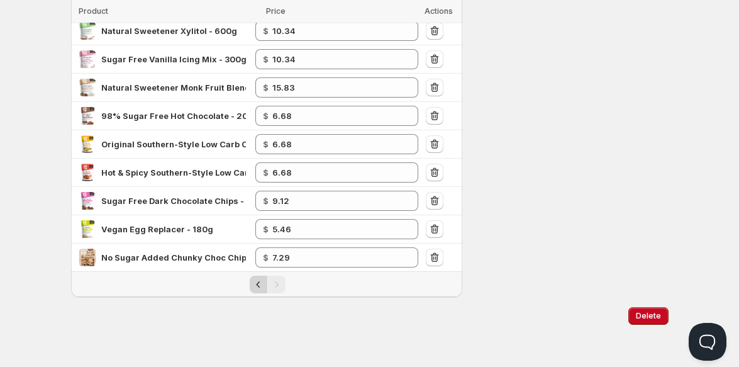
click at [257, 286] on icon "Previous" at bounding box center [258, 284] width 13 height 13
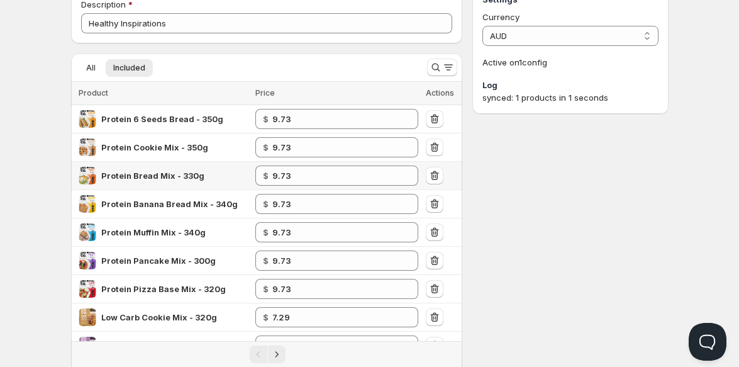
scroll to position [0, 0]
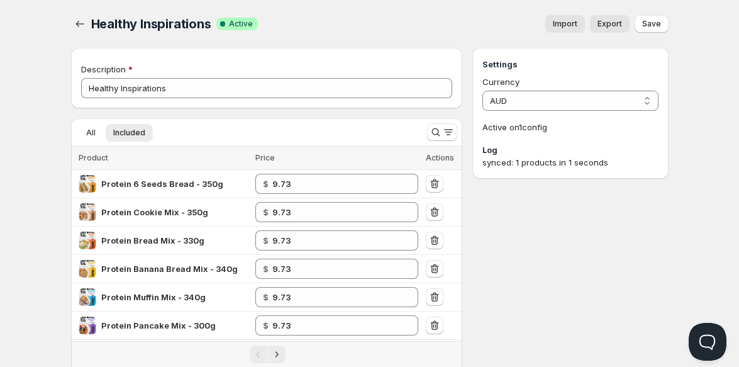
click at [188, 138] on ul "All Included More views" at bounding box center [244, 132] width 336 height 18
click at [91, 133] on span "All" at bounding box center [90, 133] width 9 height 10
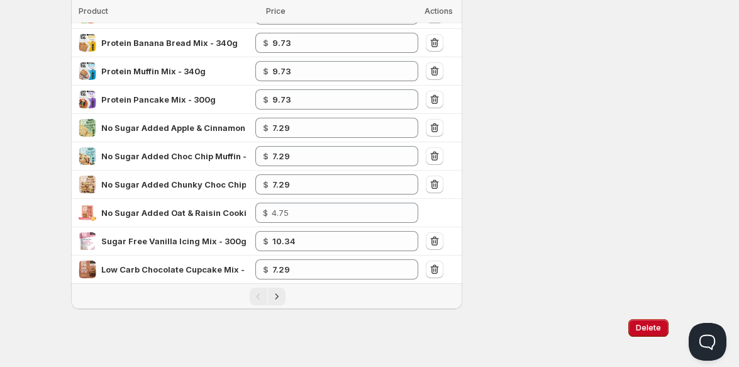
scroll to position [464, 0]
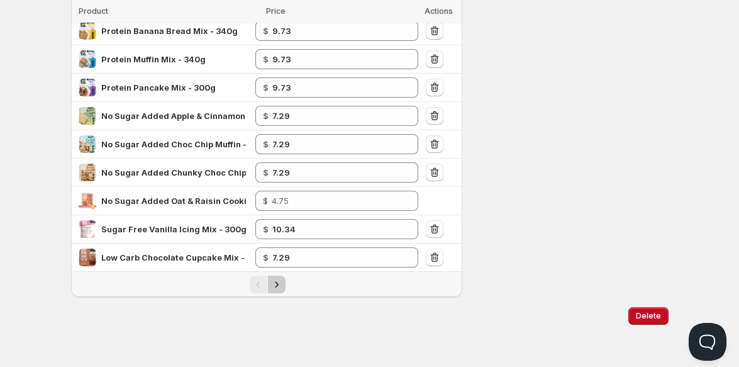
click at [278, 291] on button "Next" at bounding box center [277, 284] width 18 height 18
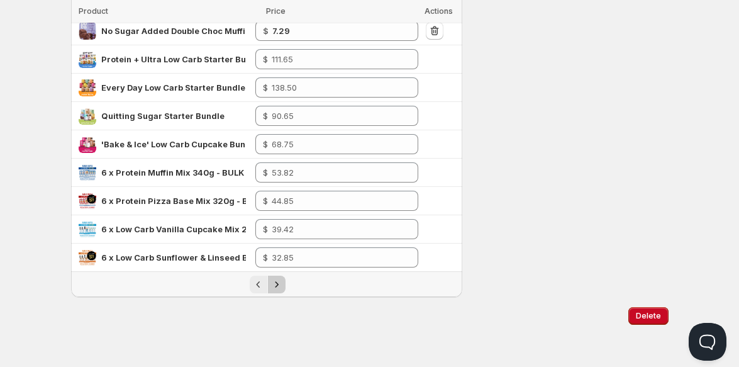
click at [283, 289] on button "Next" at bounding box center [277, 284] width 18 height 18
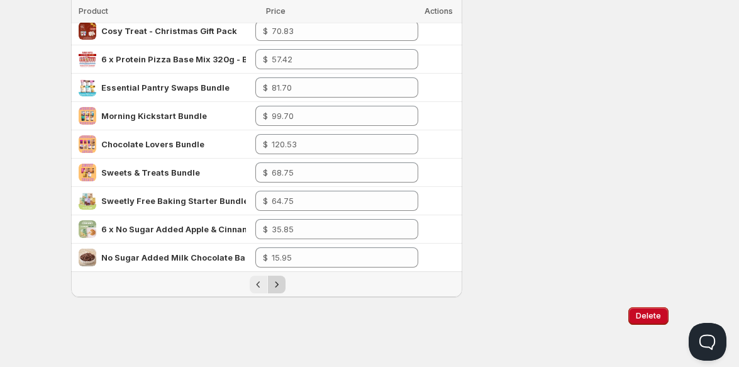
click at [281, 287] on icon "Next" at bounding box center [276, 284] width 13 height 13
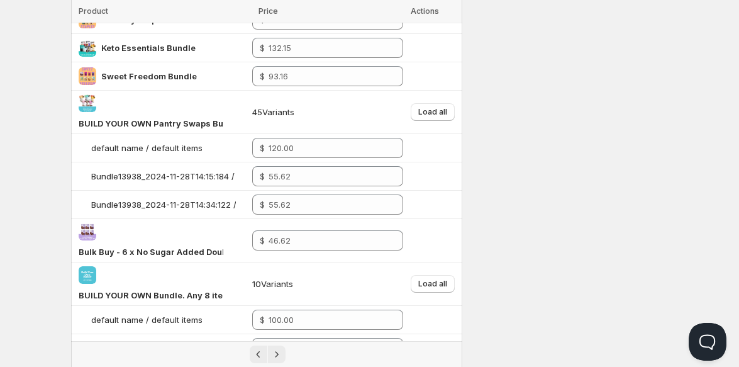
scroll to position [580, 0]
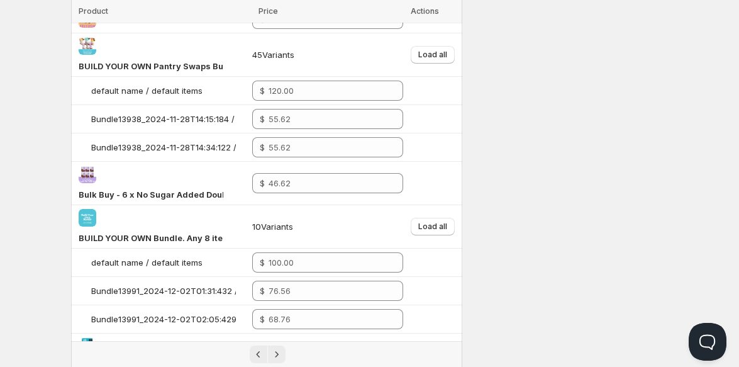
type input "15.00"
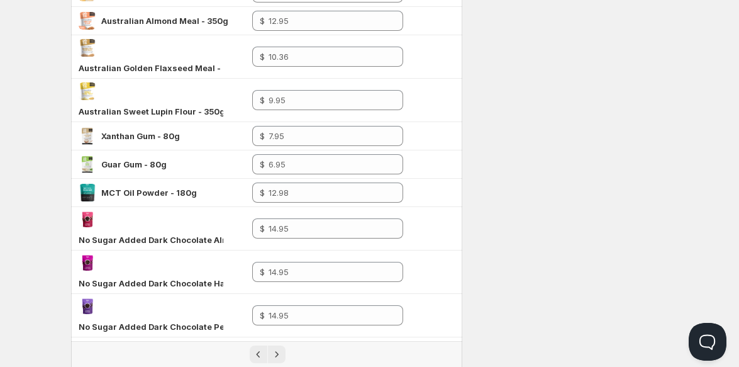
scroll to position [3, 0]
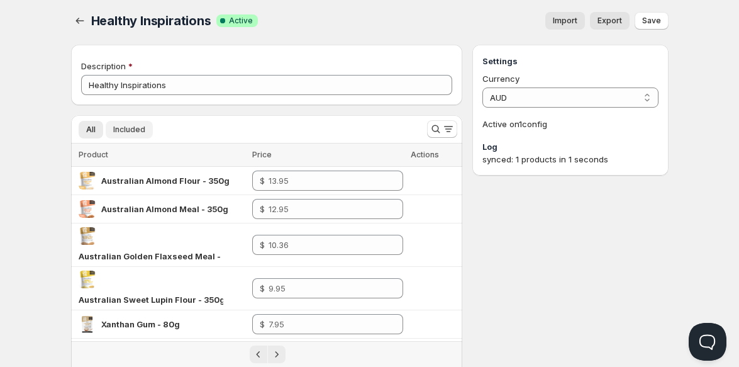
click at [123, 135] on button "Included" at bounding box center [129, 130] width 47 height 18
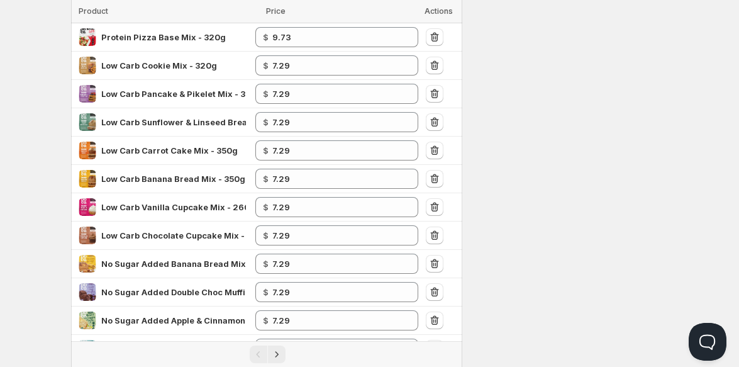
scroll to position [0, 0]
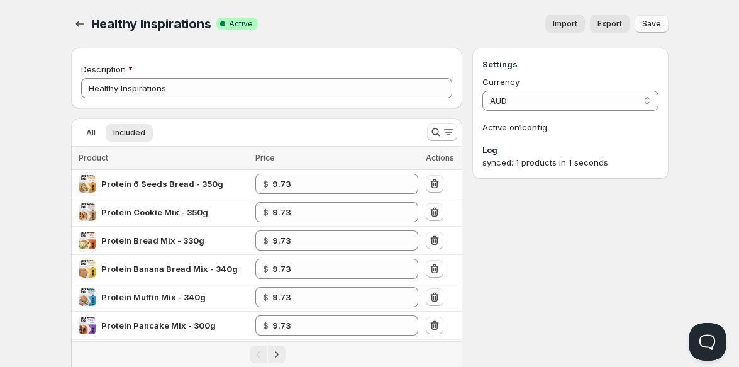
click at [659, 21] on span "Save" at bounding box center [651, 24] width 19 height 10
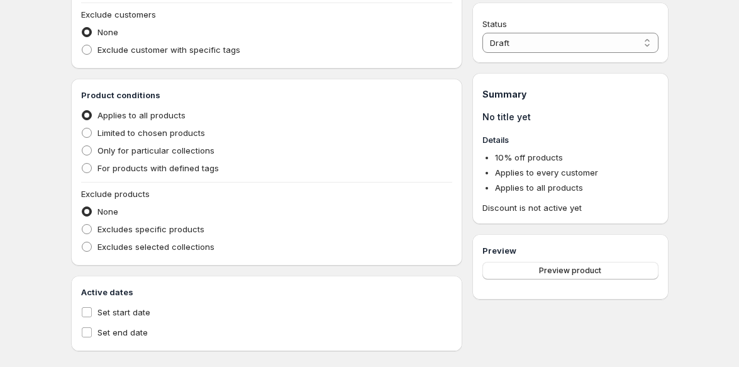
scroll to position [428, 0]
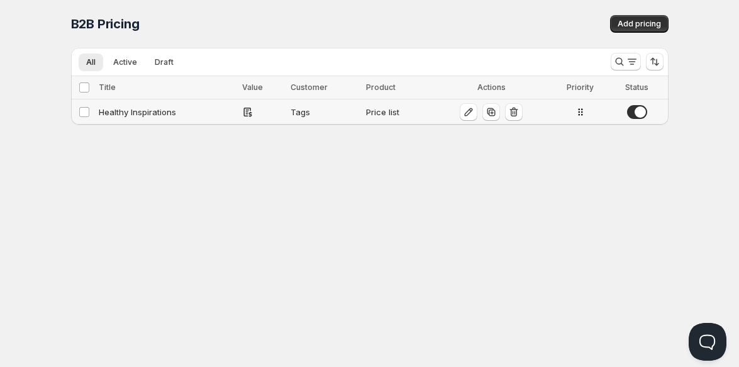
click at [134, 112] on div "Healthy Inspirations" at bounding box center [167, 112] width 136 height 13
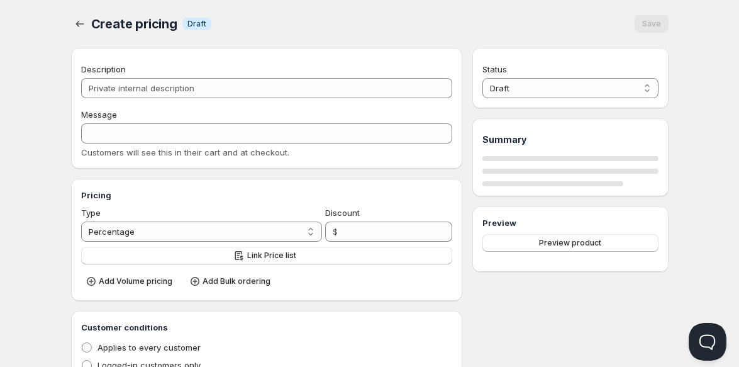
type input "Healthy Inspirations"
type input "WHOLESALE_HealthyInspirations"
radio input "true"
select select "1"
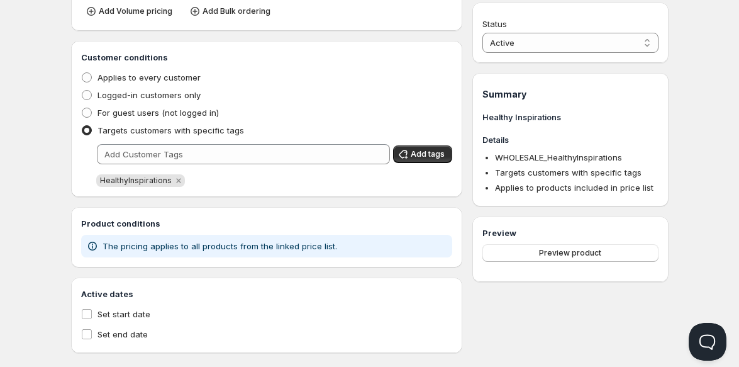
scroll to position [280, 0]
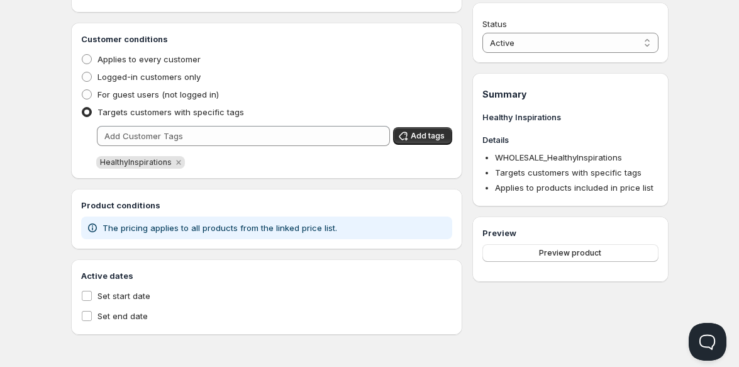
click at [234, 114] on span "Targets customers with specific tags" at bounding box center [170, 112] width 147 height 10
click at [82, 108] on input "Targets customers with specific tags" at bounding box center [82, 107] width 1 height 1
click at [711, 348] on button "Open Beacon popover" at bounding box center [705, 339] width 38 height 38
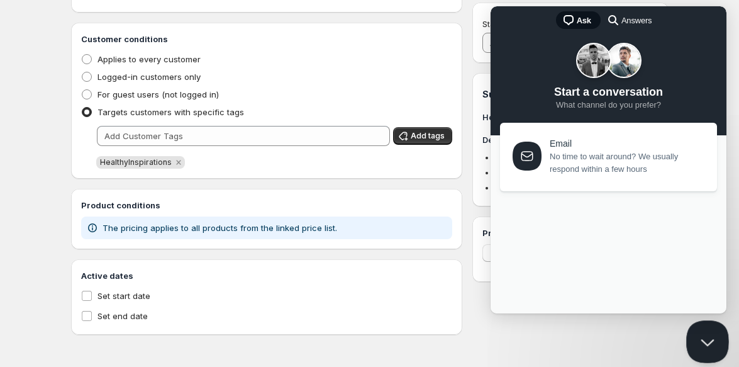
scroll to position [0, 0]
click at [600, 206] on div "Previous Conversations" at bounding box center [608, 200] width 217 height 11
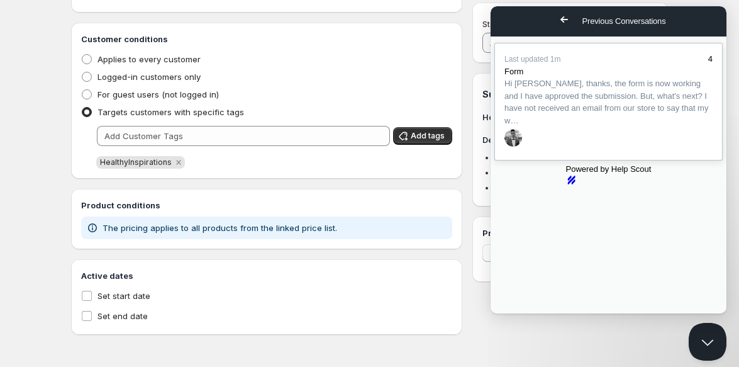
click at [608, 126] on span "Hi [PERSON_NAME], thanks, the form is now working and I have approved the submi…" at bounding box center [608, 101] width 208 height 49
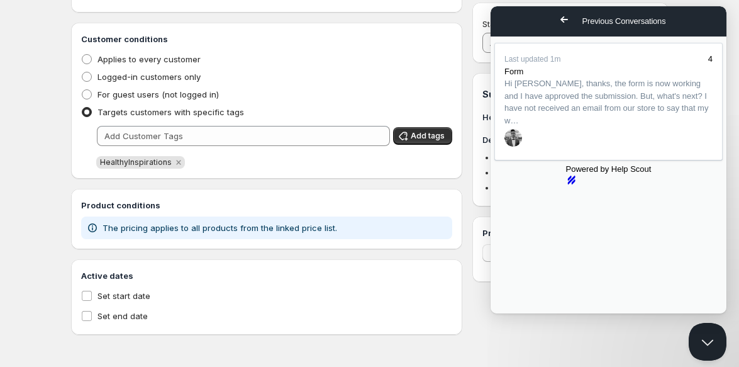
drag, startPoint x: 700, startPoint y: 216, endPoint x: 639, endPoint y: 235, distance: 63.9
drag, startPoint x: 669, startPoint y: 228, endPoint x: 564, endPoint y: 168, distance: 121.2
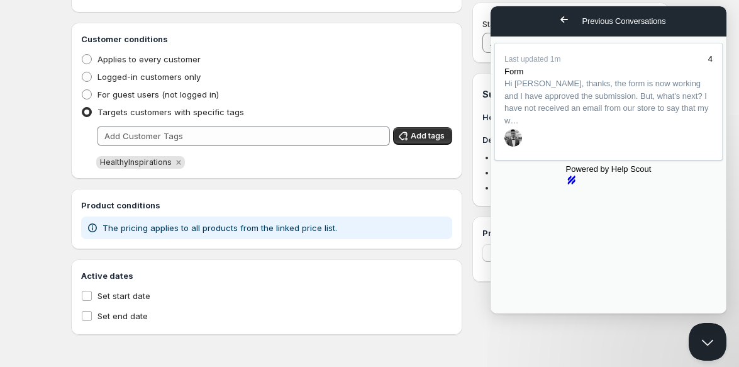
type textarea "I have set the price list to work only for customers with specific tags, but ho…"
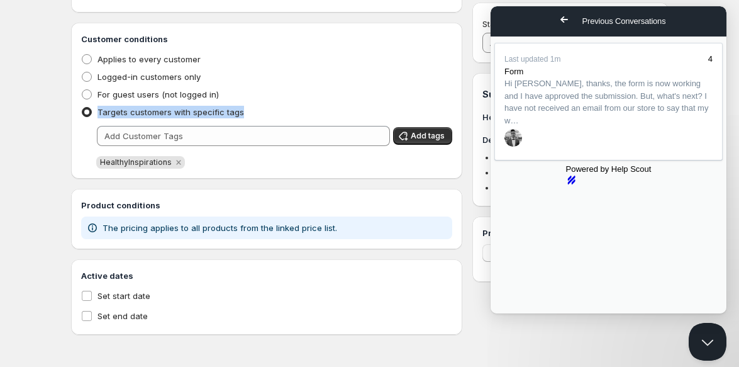
drag, startPoint x: 237, startPoint y: 113, endPoint x: 97, endPoint y: 112, distance: 140.3
click at [97, 112] on span "Targets customers with specific tags" at bounding box center [170, 112] width 147 height 10
copy span "Targets customers with specific tags"
drag, startPoint x: 664, startPoint y: 219, endPoint x: 599, endPoint y: 145, distance: 98.9
